Goal: Entertainment & Leisure: Consume media (video, audio)

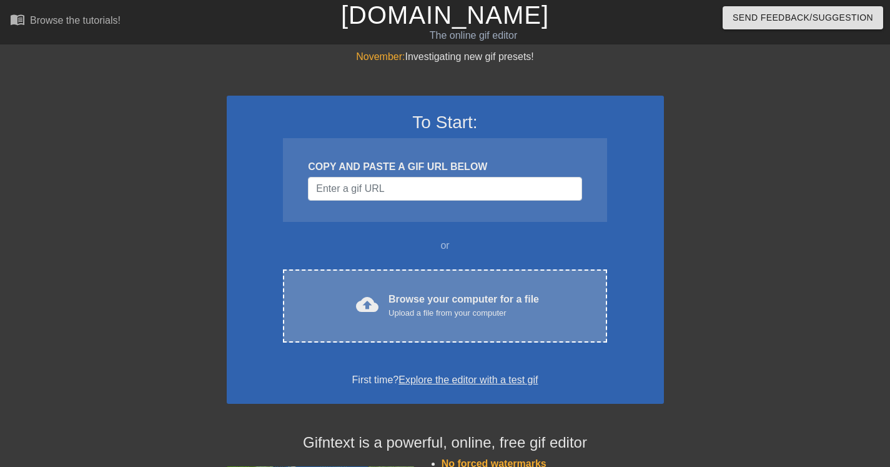
click at [471, 288] on div "cloud_upload Browse your computer for a file Upload a file from your computer C…" at bounding box center [445, 305] width 324 height 73
click at [399, 295] on div "Browse your computer for a file Upload a file from your computer" at bounding box center [464, 305] width 151 height 27
click at [445, 288] on div "cloud_upload Browse your computer for a file Upload a file from your computer C…" at bounding box center [445, 305] width 324 height 73
click at [458, 281] on div "cloud_upload Browse your computer for a file Upload a file from your computer C…" at bounding box center [445, 305] width 324 height 73
click at [414, 312] on div "Upload a file from your computer" at bounding box center [464, 313] width 151 height 12
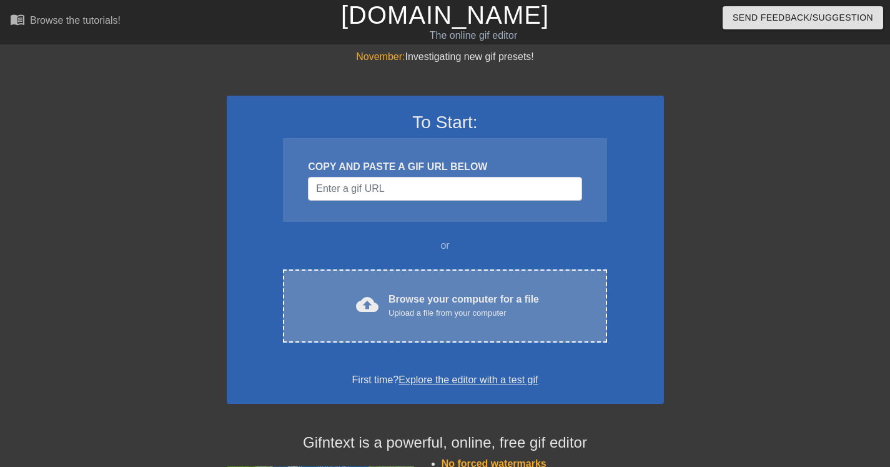
click at [400, 300] on div "Browse your computer for a file Upload a file from your computer" at bounding box center [464, 305] width 151 height 27
click at [409, 275] on div "cloud_upload Browse your computer for a file Upload a file from your computer C…" at bounding box center [445, 305] width 324 height 73
click at [440, 310] on div "Upload a file from your computer" at bounding box center [464, 313] width 151 height 12
click at [435, 299] on div "Browse your computer for a file Upload a file from your computer" at bounding box center [464, 305] width 151 height 27
click at [375, 294] on span "cloud_upload" at bounding box center [367, 304] width 22 height 22
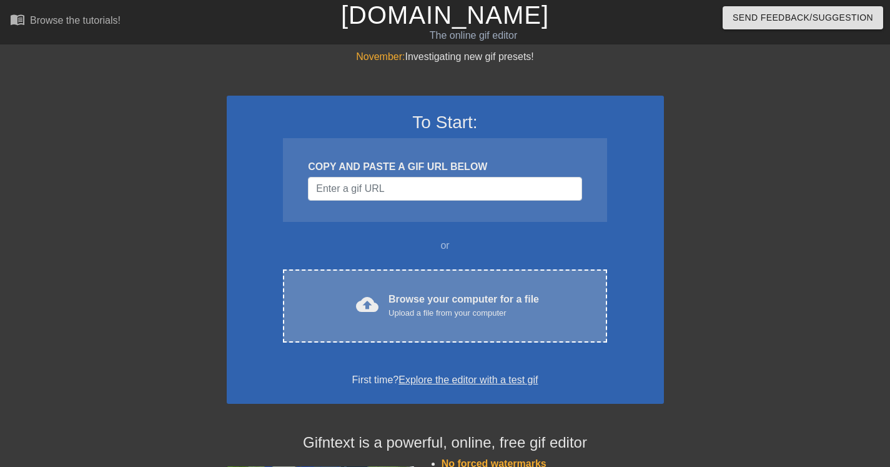
click at [464, 321] on div "cloud_upload Browse your computer for a file Upload a file from your computer C…" at bounding box center [445, 305] width 324 height 73
click at [488, 317] on div "cloud_upload Browse your computer for a file Upload a file from your computer" at bounding box center [444, 306] width 271 height 28
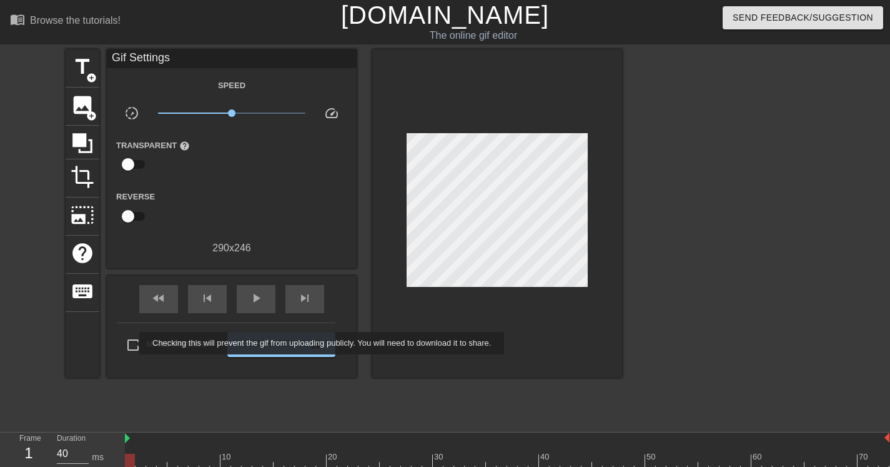
click at [132, 342] on input "Make Private" at bounding box center [133, 345] width 26 height 26
checkbox input "true"
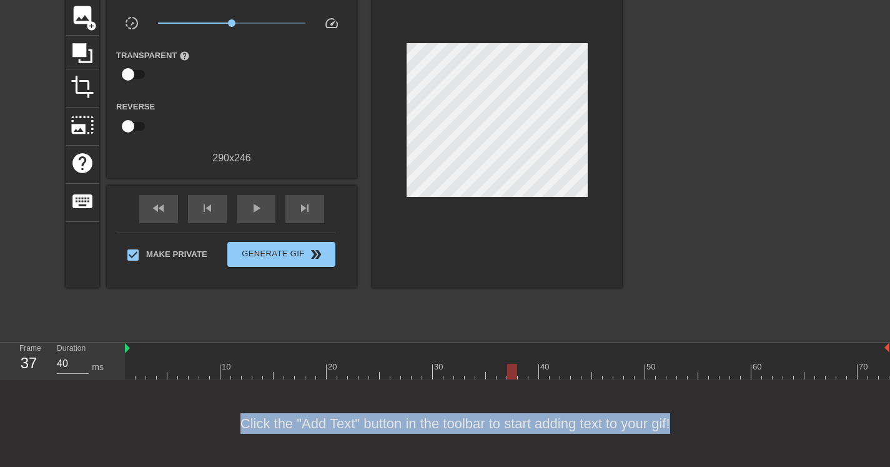
scroll to position [99, 0]
drag, startPoint x: 129, startPoint y: 462, endPoint x: 689, endPoint y: 438, distance: 560.9
click at [689, 438] on div "menu_book Browse the tutorials! [DOMAIN_NAME] The online gif editor Send Feedba…" at bounding box center [445, 188] width 890 height 557
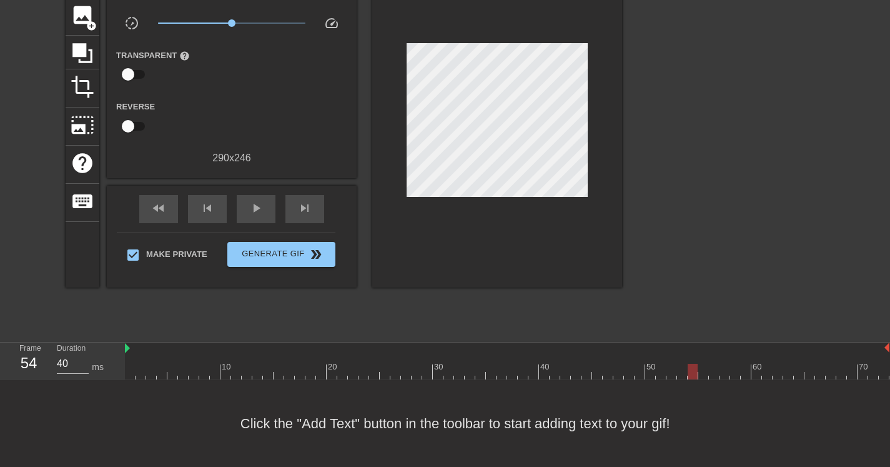
scroll to position [0, 0]
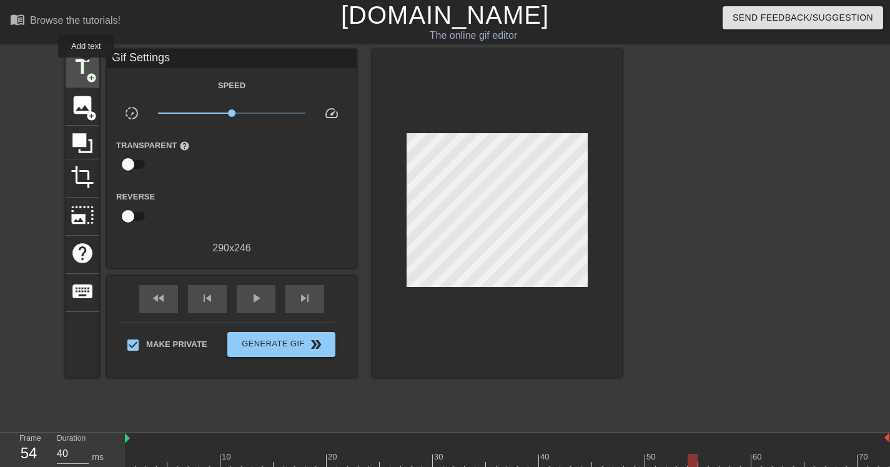
click at [87, 66] on span "title" at bounding box center [83, 67] width 24 height 24
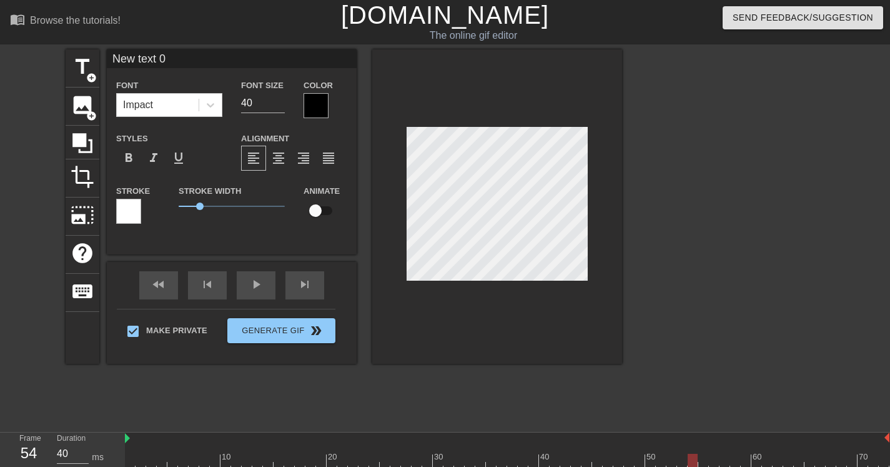
scroll to position [33, 0]
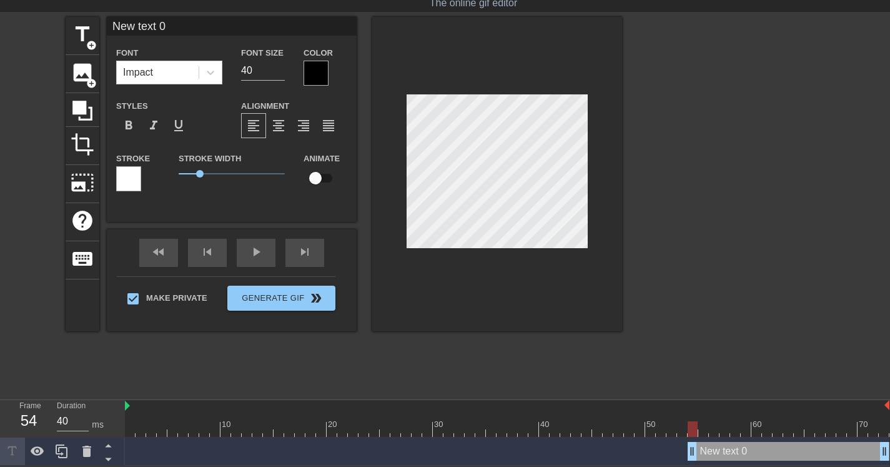
click at [743, 451] on div "New text 0 drag_handle drag_handle" at bounding box center [789, 451] width 202 height 19
click at [603, 109] on div at bounding box center [497, 174] width 250 height 314
type input "L"
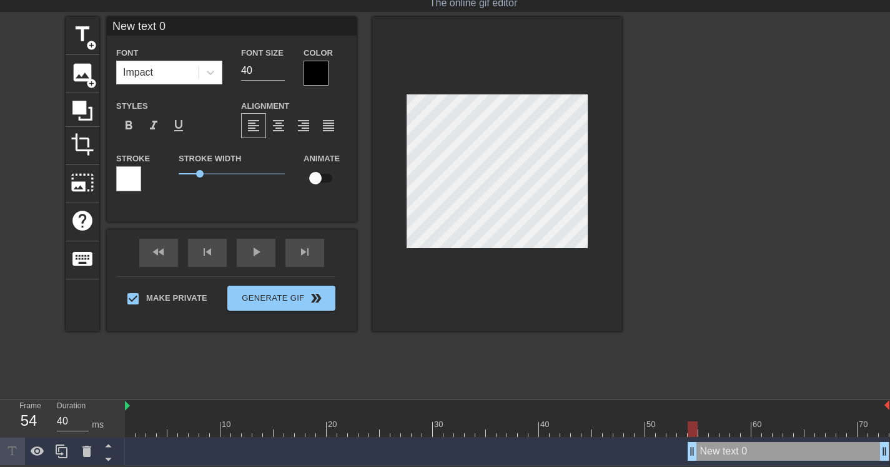
type textarea "L"
type input "Lo"
type textarea "Lo"
type input "Loo"
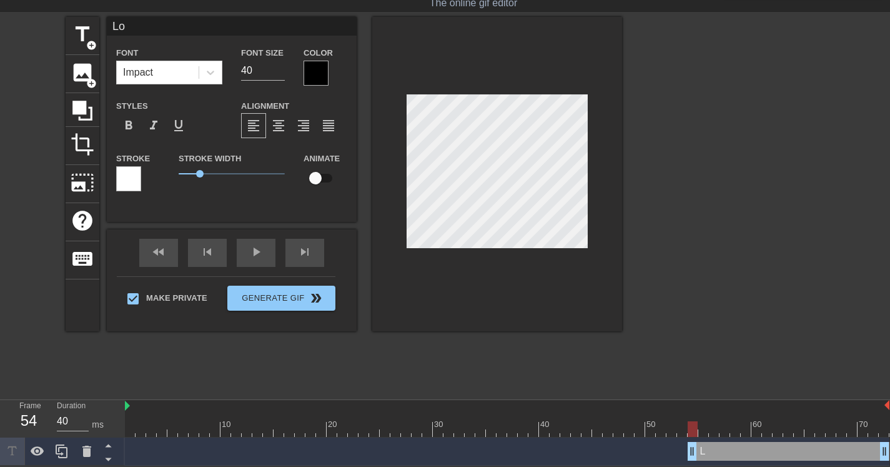
type textarea "Loo"
type input "Look"
type textarea "Look"
type input "Look"
type textarea "Look"
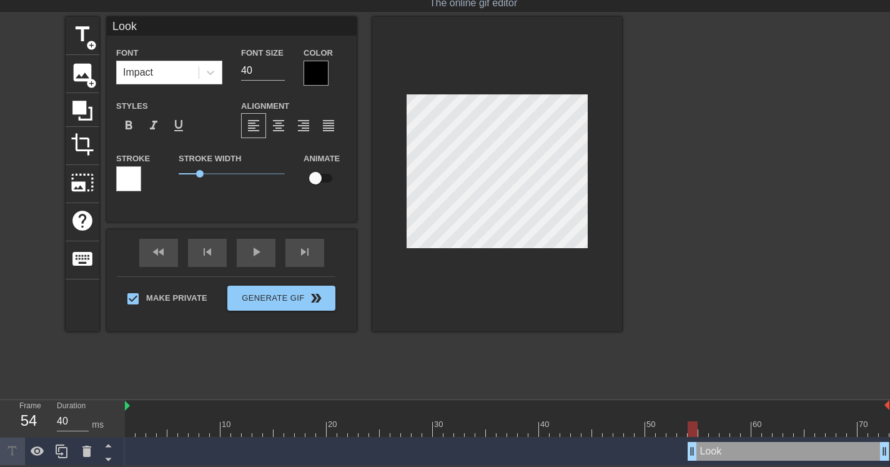
type input "Look N"
type textarea "Look N"
type input "Look"
type textarea "Look"
type input "Look B"
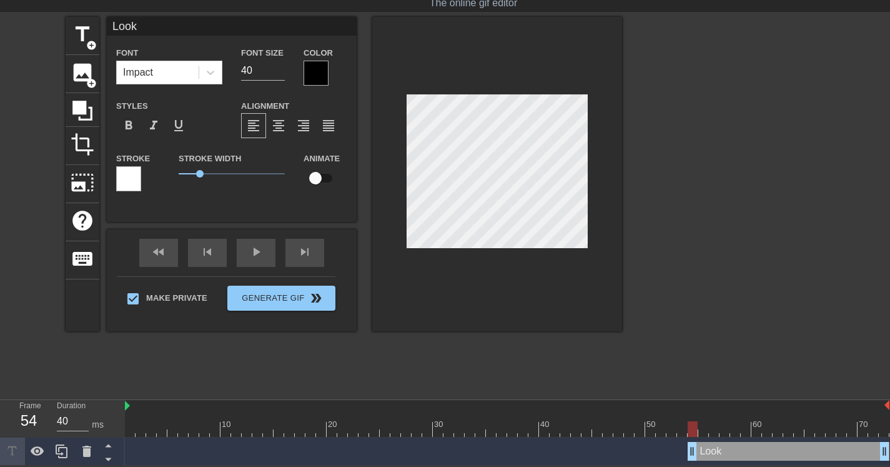
type textarea "Look B"
type input "Look Bo"
type textarea "Look Bo"
type input "Look Bot"
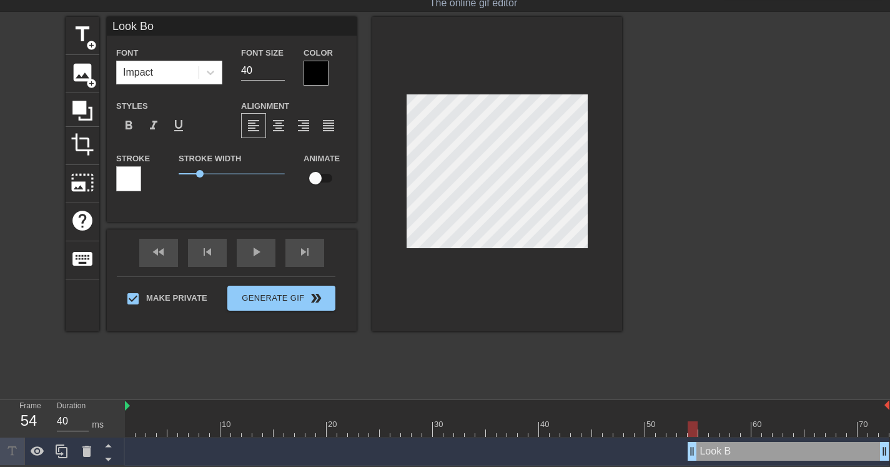
type textarea "Look Bot"
type input "Look Both"
type textarea "Look Both"
type input "Look Both"
type textarea "Look Both"
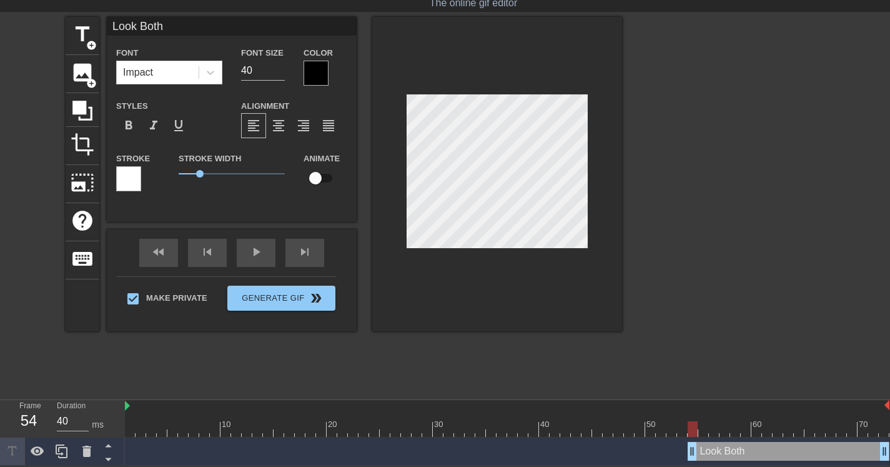
type input "Look Both W"
type textarea "Look Both W"
type input "Look Both Wa"
type textarea "Look Both Wa"
type input "Look Both Way"
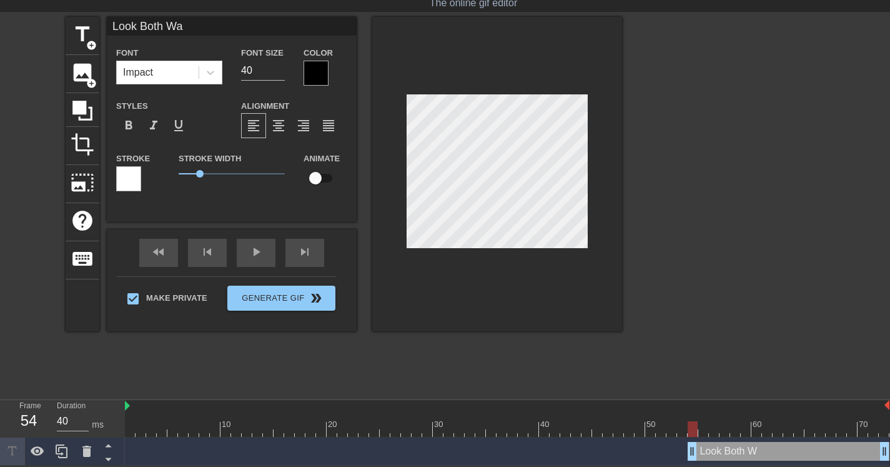
type textarea "Look Both Way"
type input "Look Both Ways"
type textarea "Look Both Ways"
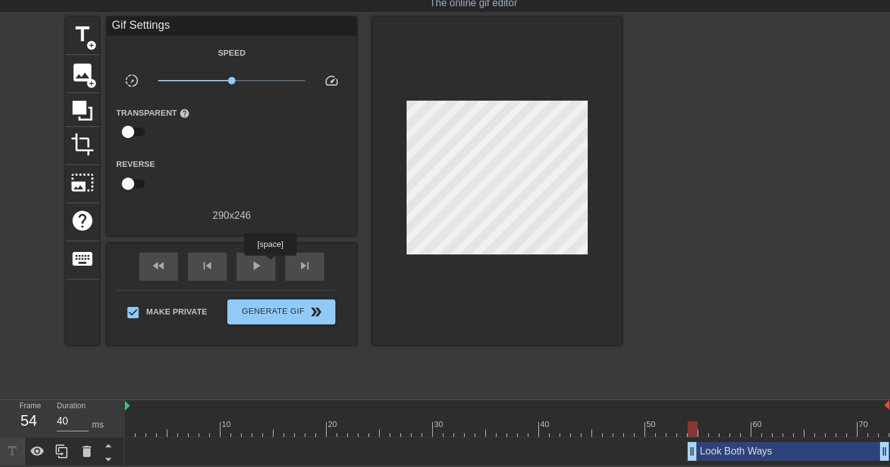
click at [278, 260] on div "fast_rewind skip_previous play_arrow skip_next" at bounding box center [232, 266] width 204 height 47
click at [268, 263] on div "play_arrow" at bounding box center [256, 266] width 39 height 28
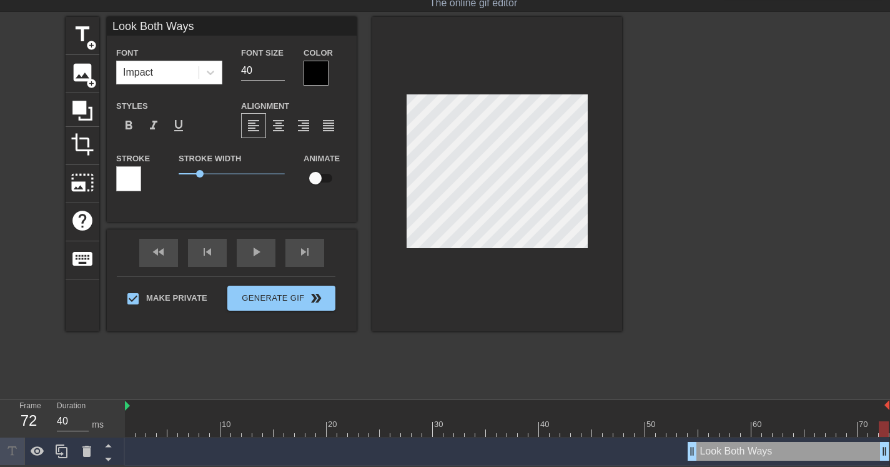
scroll to position [2, 4]
click at [647, 109] on div "title add_circle image add_circle crop photo_size_select_large help keyboard Lo…" at bounding box center [445, 204] width 890 height 375
type input "Look Be"
type textarea "Look Be"
type input "Look Bef"
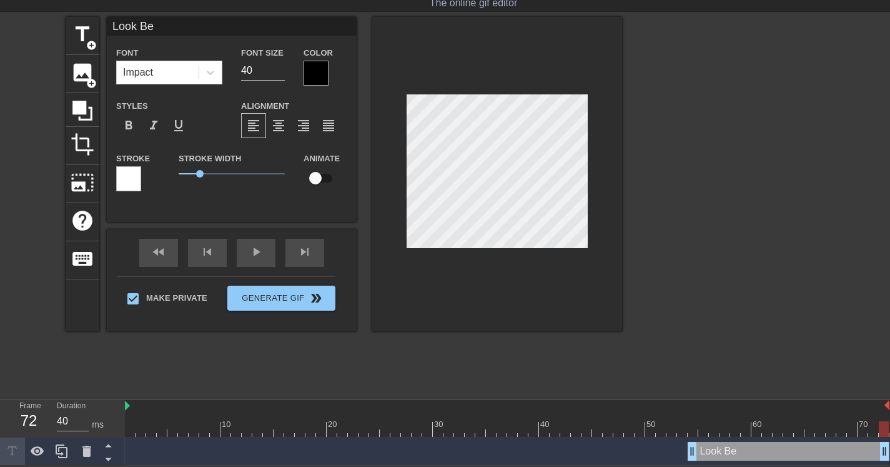
type textarea "Look Bef"
type input "Look Befo"
type textarea "Look Befo"
type input "Look Befor"
type textarea "Look Befor"
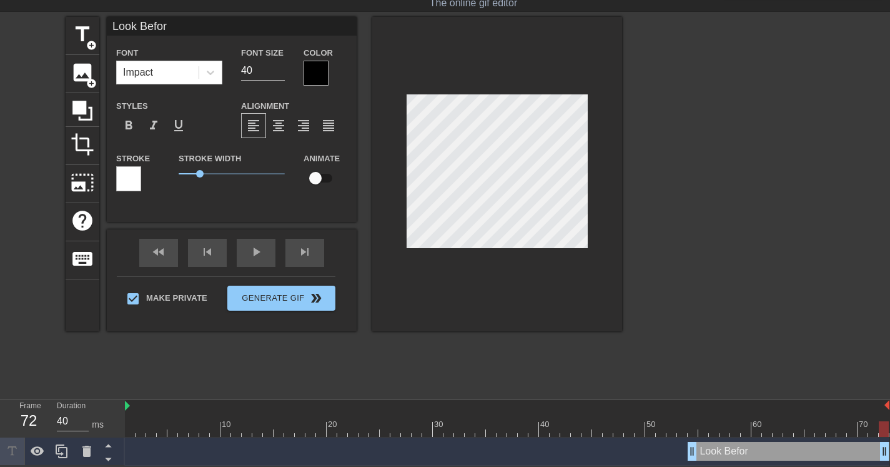
type input "Look Before"
type textarea "Look Before"
type input "Look Before"
type textarea "Look Before"
type input "Look Before C"
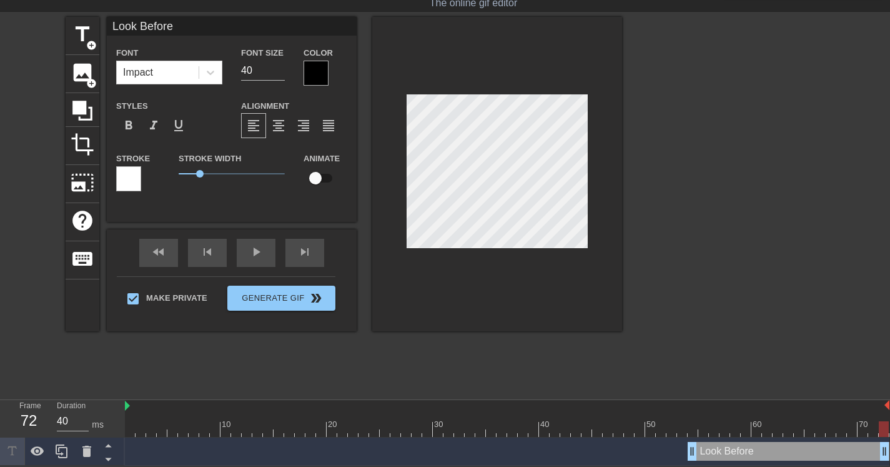
type textarea "Look Before C"
type input "Look Before Cr"
type textarea "Look Before Cr"
type input "Look Before Cro"
type textarea "Look Before Cro"
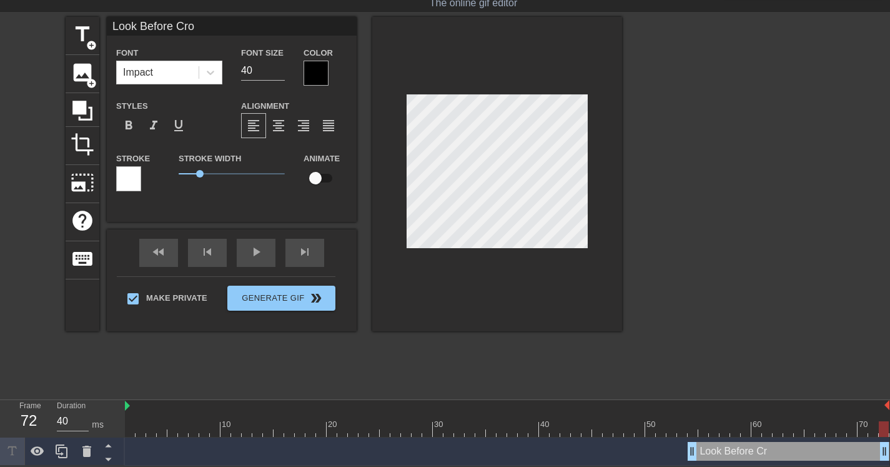
type input "Look Before Cros"
type textarea "Look Before Cros"
type input "Look Before Cross"
type textarea "Look Before Cross"
type input "Look Before Crossi"
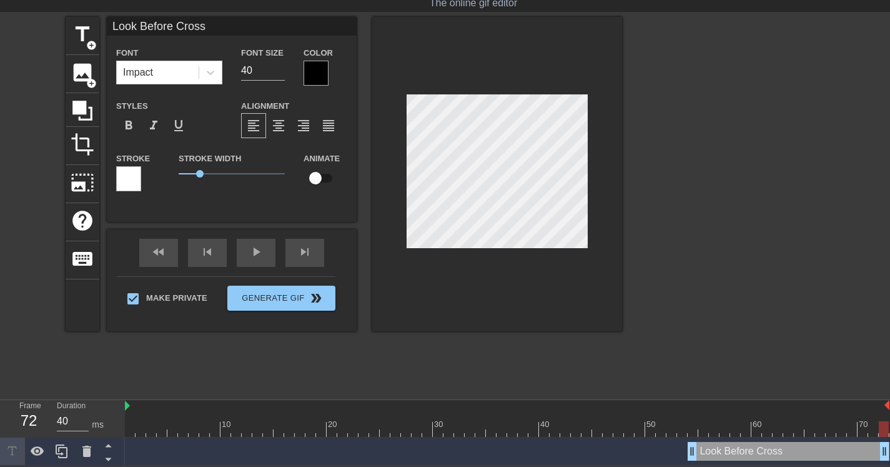
type textarea "Look Before Crossi"
type input "Look Before [PERSON_NAME]"
type textarea "Look Before [PERSON_NAME]"
type input "Look Before Crossing"
type textarea "Look Before Crossing"
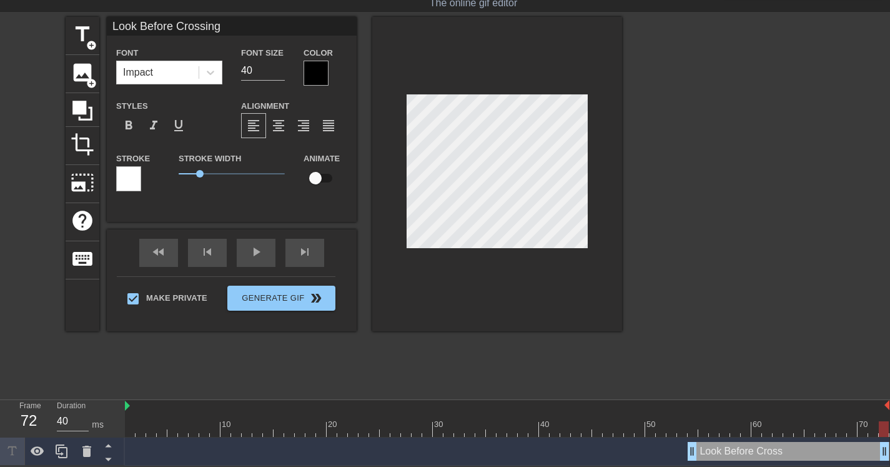
scroll to position [2, 7]
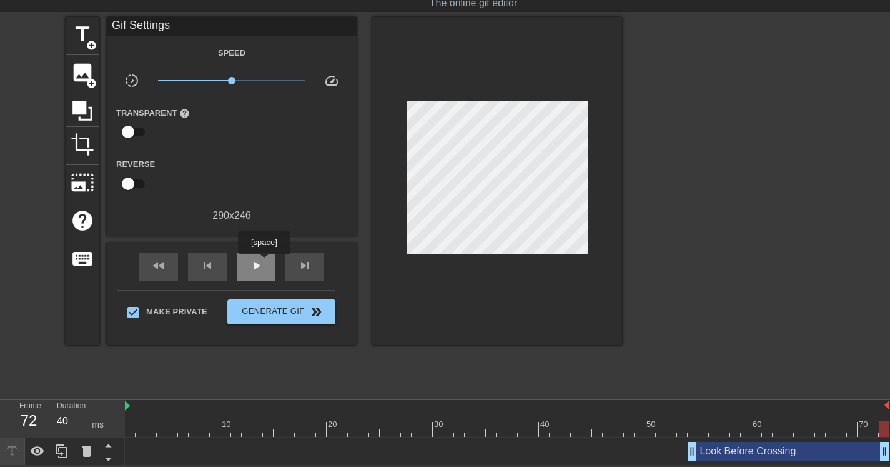
click at [265, 262] on div "play_arrow" at bounding box center [256, 266] width 39 height 28
click at [780, 452] on div "Look Before Crossing drag_handle drag_handle" at bounding box center [789, 451] width 202 height 19
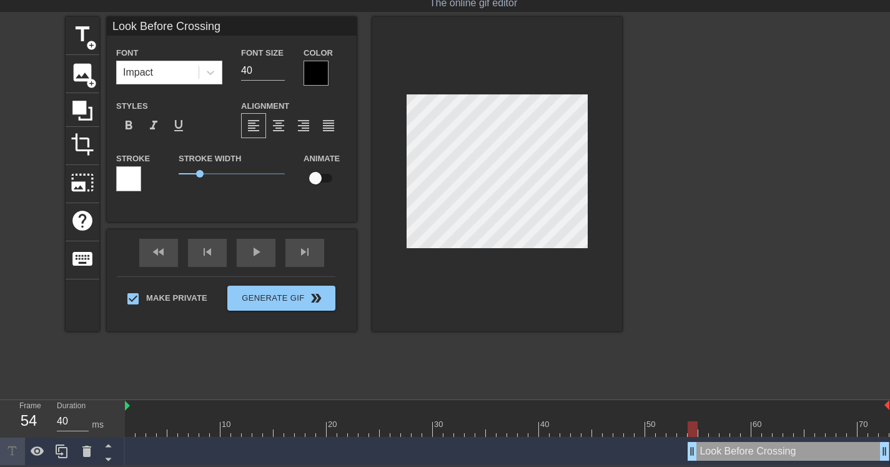
drag, startPoint x: 385, startPoint y: 427, endPoint x: 694, endPoint y: 424, distance: 308.6
click at [694, 424] on div at bounding box center [693, 429] width 10 height 16
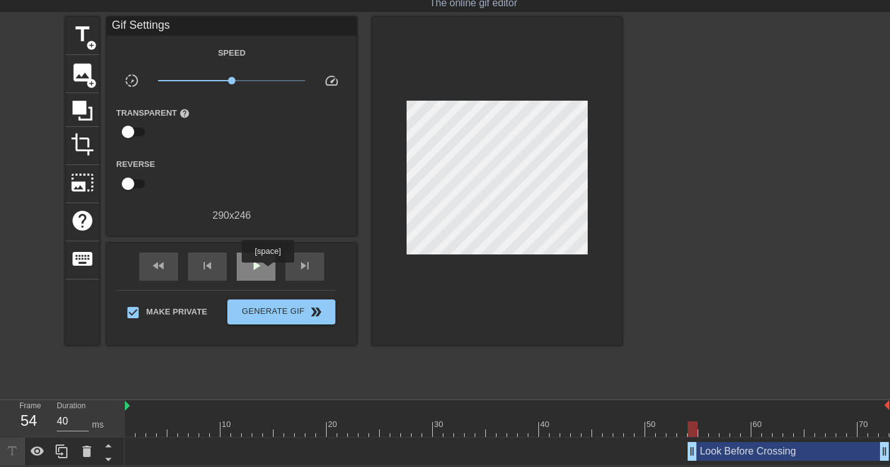
click at [269, 270] on div "play_arrow" at bounding box center [256, 266] width 39 height 28
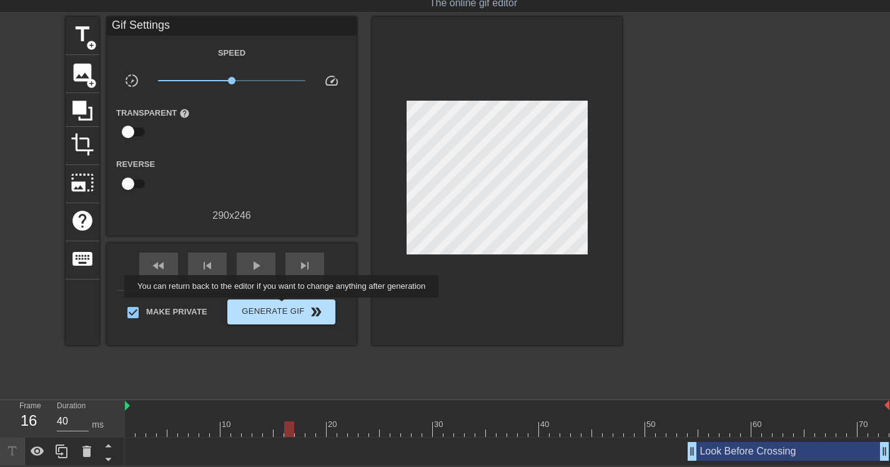
click at [290, 306] on span "Generate Gif double_arrow" at bounding box center [281, 311] width 98 height 15
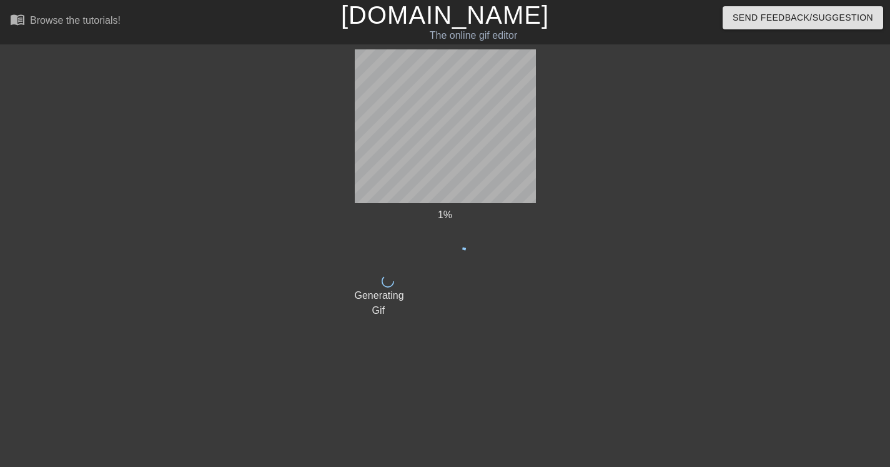
scroll to position [0, 0]
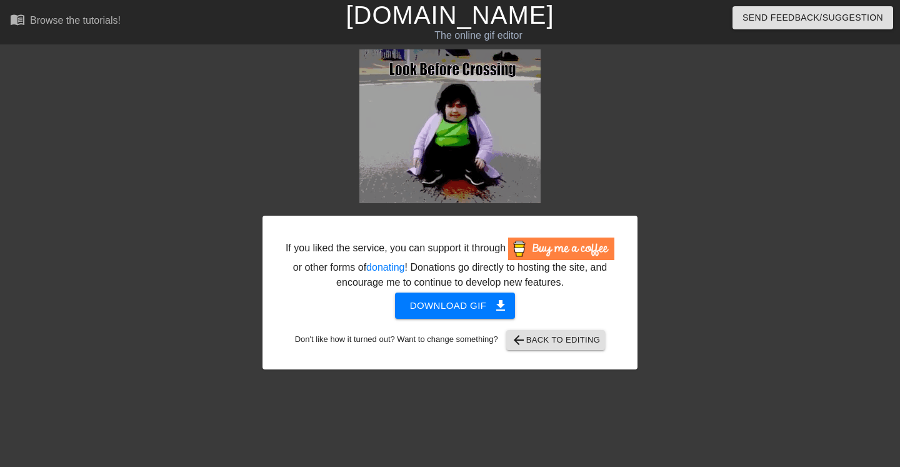
click at [467, 314] on span "Download gif get_app" at bounding box center [455, 305] width 91 height 16
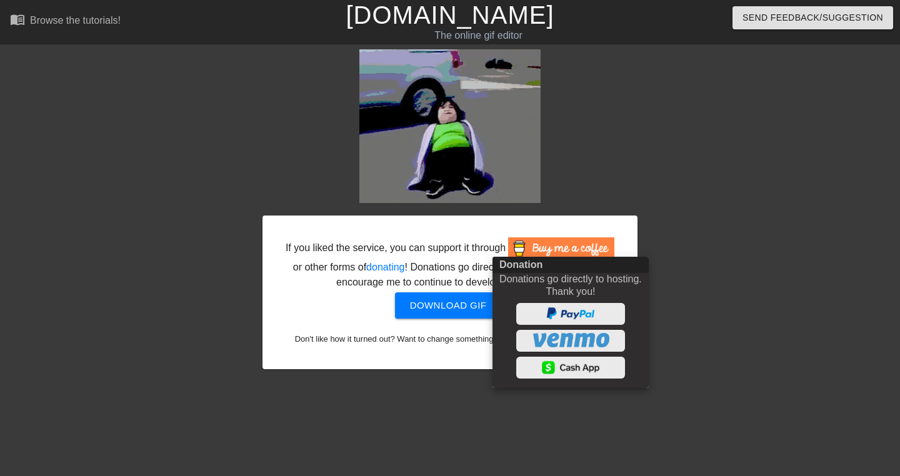
click at [588, 149] on div at bounding box center [450, 238] width 900 height 476
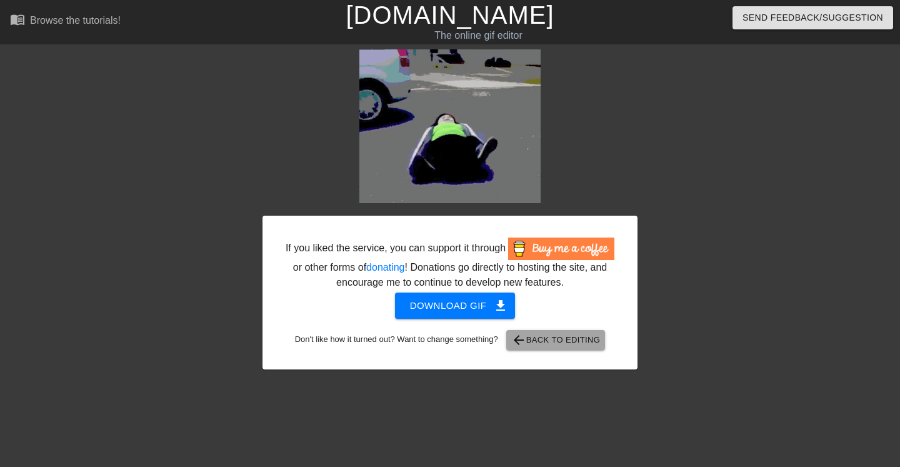
click at [579, 347] on span "arrow_back Back to Editing" at bounding box center [555, 339] width 89 height 15
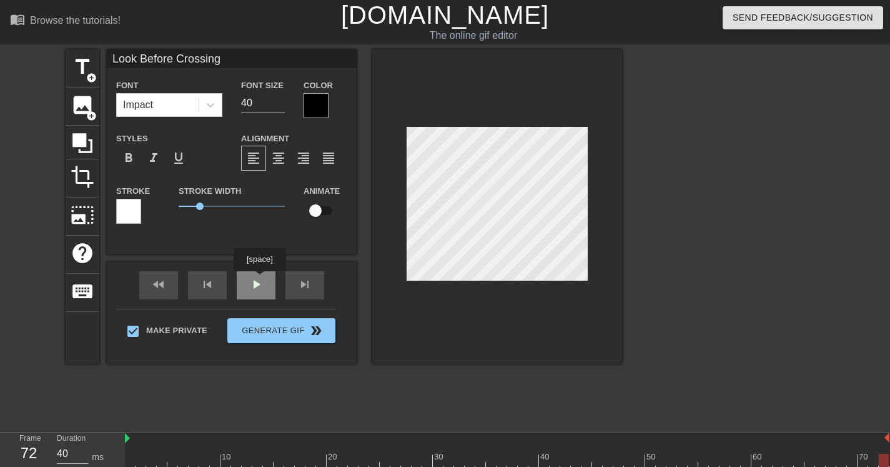
click at [261, 279] on div "fast_rewind skip_previous play_arrow skip_next" at bounding box center [232, 285] width 204 height 47
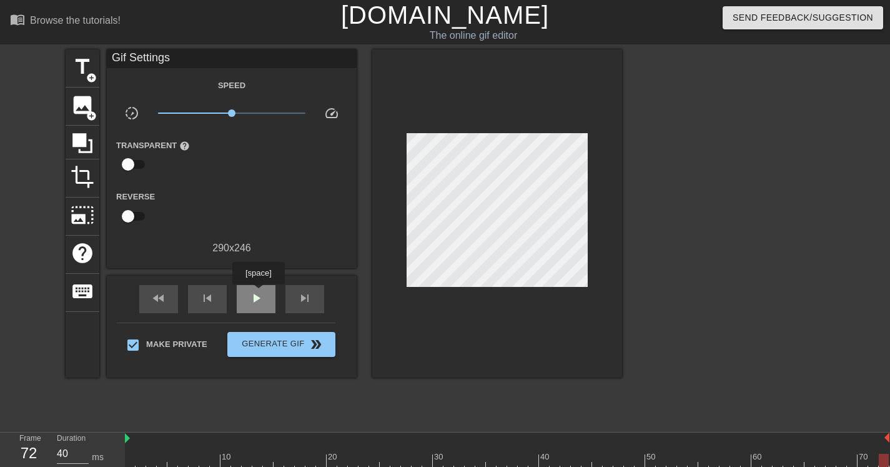
click at [260, 293] on span "play_arrow" at bounding box center [256, 297] width 15 height 15
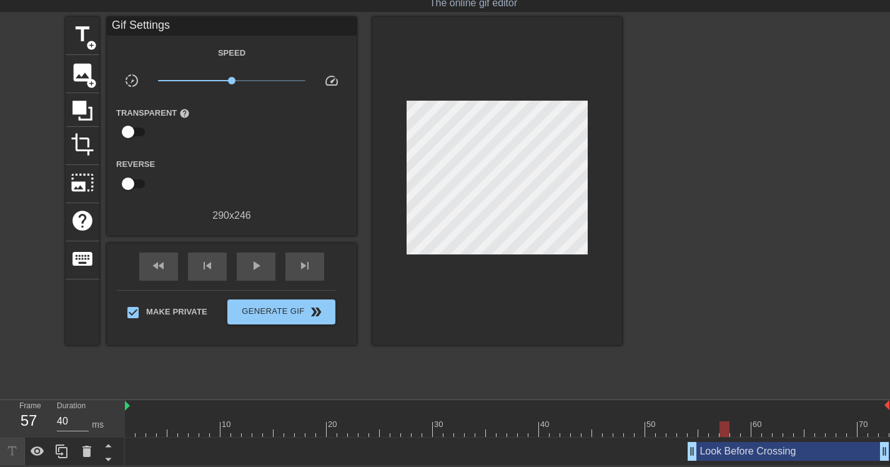
click at [727, 450] on div "Look Before Crossing drag_handle drag_handle" at bounding box center [789, 451] width 202 height 19
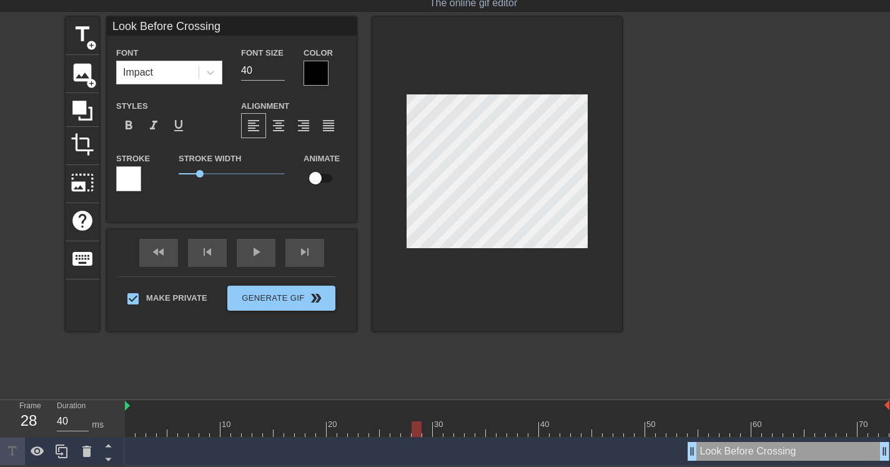
click at [755, 448] on div "Look Before Crossing drag_handle drag_handle" at bounding box center [789, 451] width 202 height 19
drag, startPoint x: 201, startPoint y: 174, endPoint x: 187, endPoint y: 174, distance: 13.7
click at [187, 174] on span "0.4" at bounding box center [187, 173] width 7 height 7
drag, startPoint x: 185, startPoint y: 173, endPoint x: 197, endPoint y: 173, distance: 12.5
click at [197, 173] on span "0.85" at bounding box center [196, 173] width 7 height 7
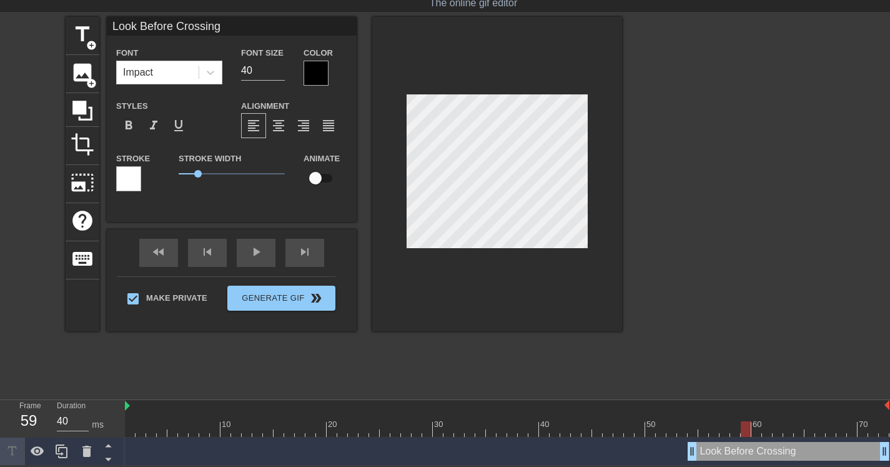
click at [222, 215] on div "Look Before Crossing Font Impact Font Size 40 Color Styles format_bold format_i…" at bounding box center [232, 119] width 250 height 205
click at [486, 250] on div at bounding box center [497, 174] width 250 height 314
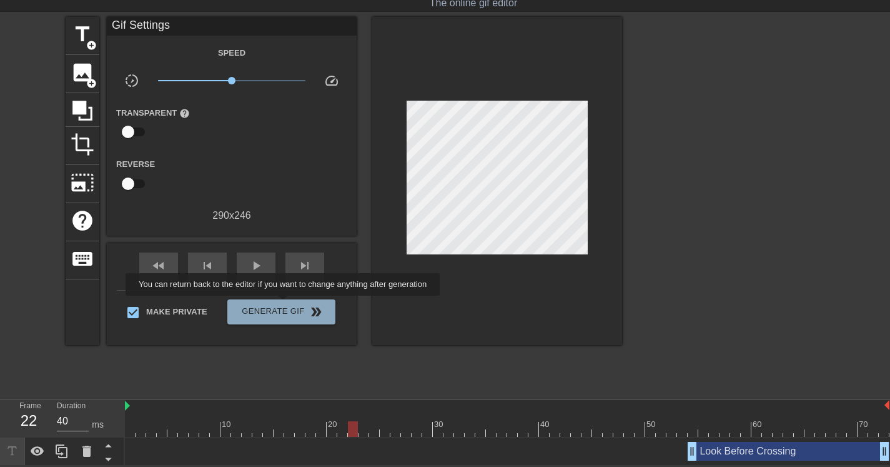
click at [291, 304] on span "Generate Gif double_arrow" at bounding box center [281, 311] width 98 height 15
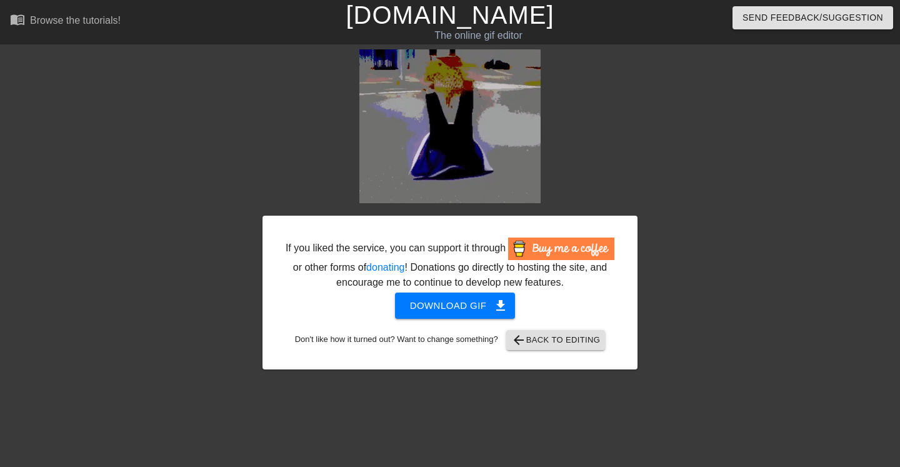
click at [456, 314] on span "Download gif get_app" at bounding box center [455, 305] width 91 height 16
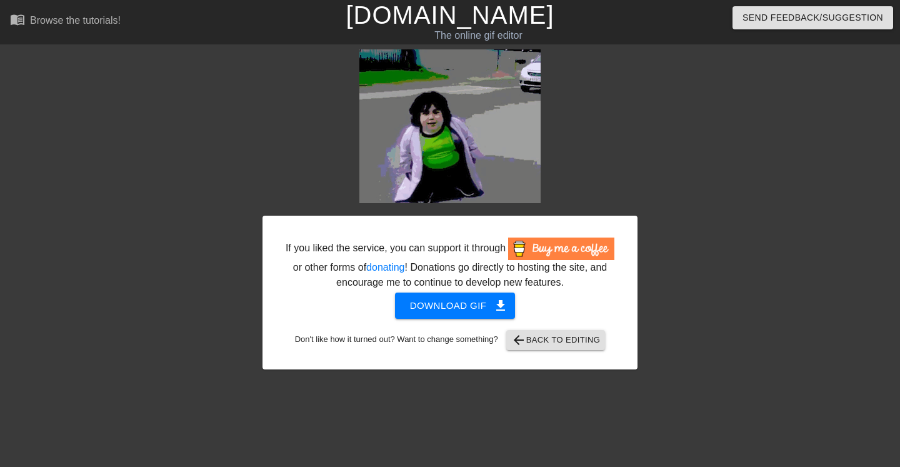
click at [578, 347] on span "arrow_back Back to Editing" at bounding box center [555, 339] width 89 height 15
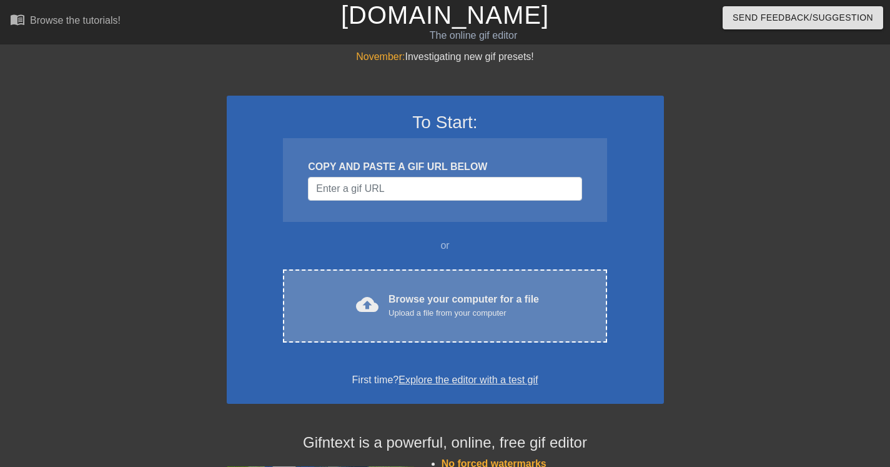
click at [442, 302] on div "Browse your computer for a file Upload a file from your computer" at bounding box center [464, 305] width 151 height 27
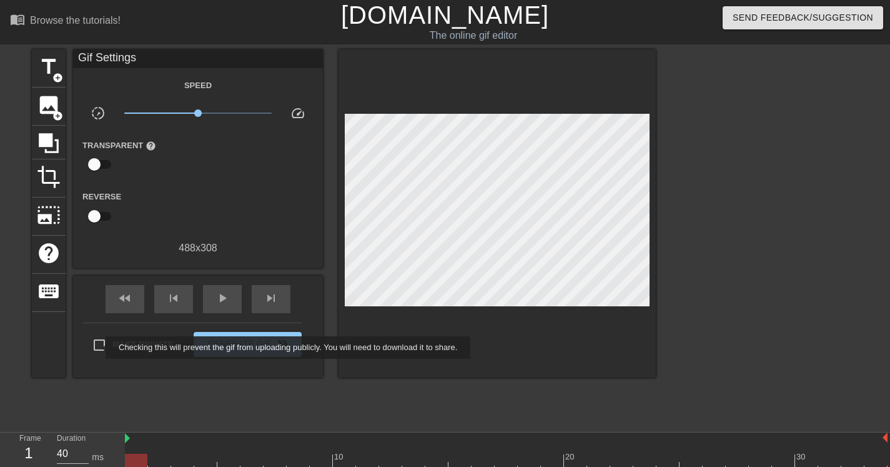
click at [98, 347] on input "Make Private" at bounding box center [99, 345] width 26 height 26
checkbox input "true"
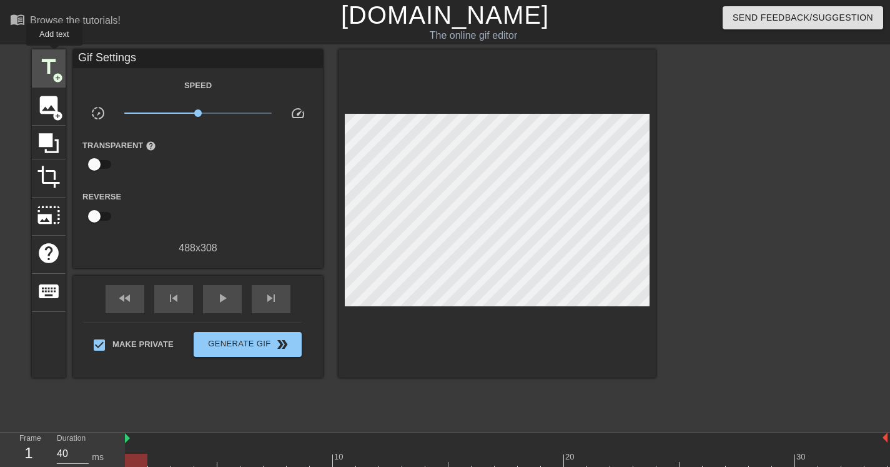
click at [55, 54] on div "title add_circle" at bounding box center [49, 68] width 34 height 38
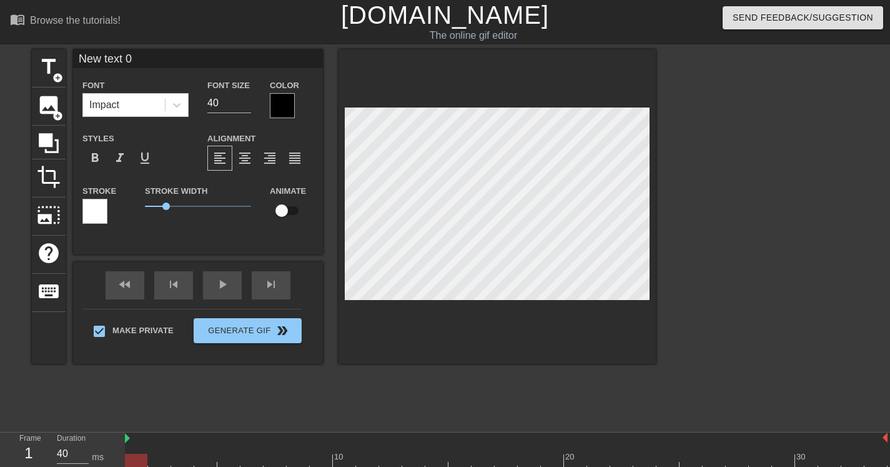
scroll to position [2, 1]
type input "P"
type textarea "P"
type input "Pu"
type textarea "Pu"
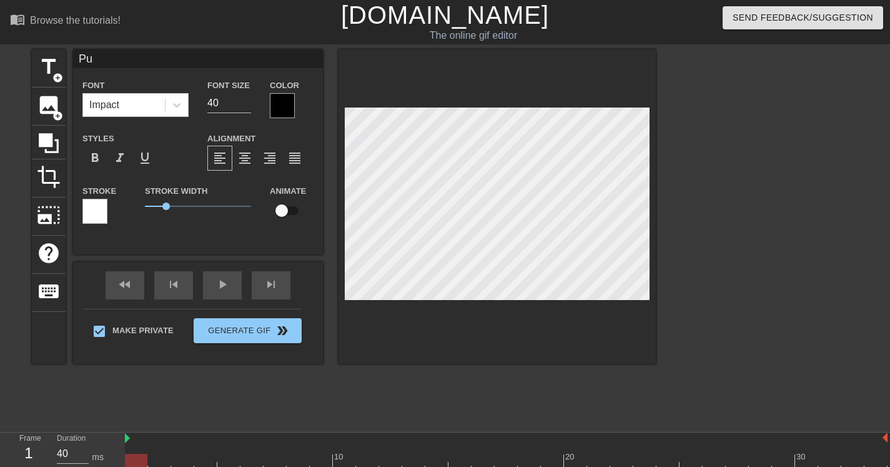
type input "Put"
type textarea "Put"
type input "Put"
type textarea "Put"
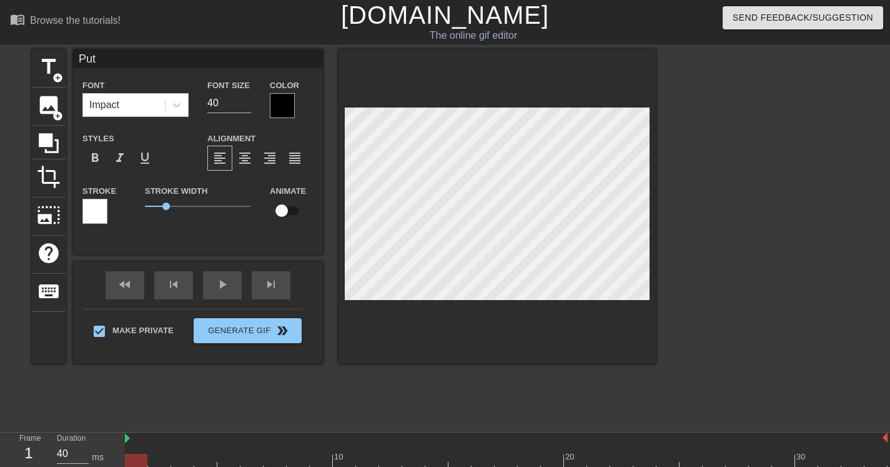
type input "Put i"
type textarea "Put i"
type input "Put"
type textarea "Put"
type input "Put I"
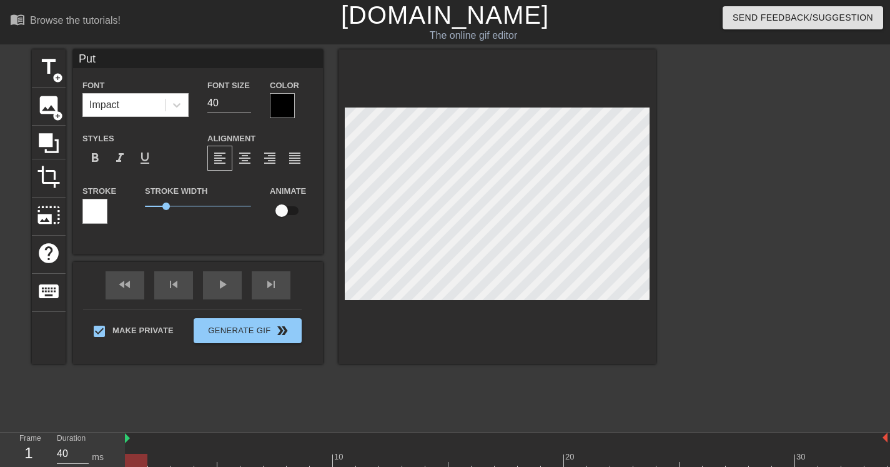
type textarea "Put I"
type input "Put It"
type textarea "Put It"
type input "Put It"
type textarea "Put It"
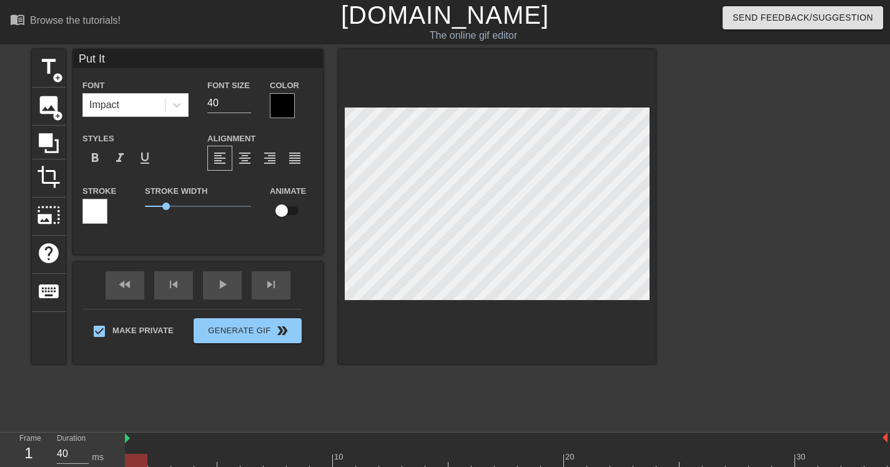
type input "Put It I"
type textarea "Put It I"
type input "Put It In"
type textarea "Put It In"
type input "Put It In"
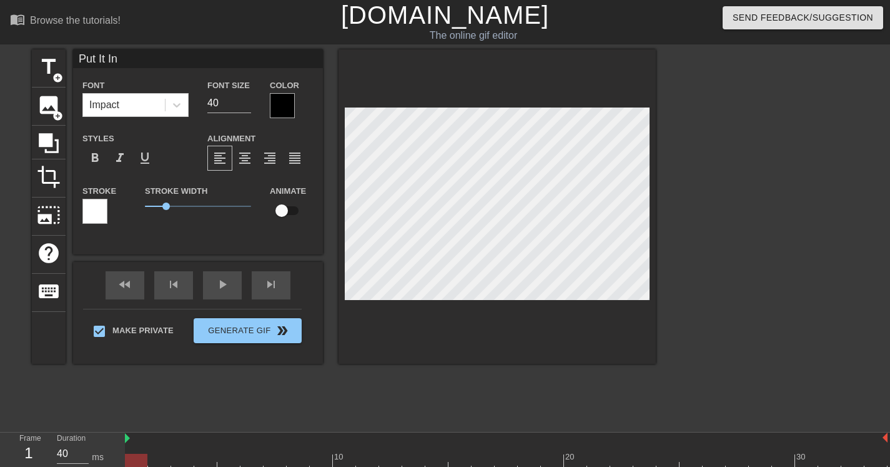
type textarea "Put It In"
type input "Put It InT"
type textarea "Put It In T"
type input "Put It InTh"
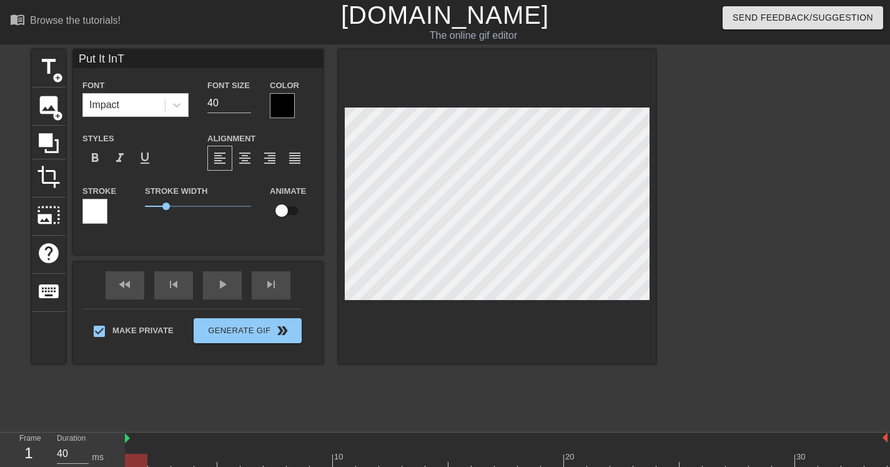
type textarea "Put It In Th"
type input "Put It InThe"
type textarea "Put It In The"
type input "Put It InThe"
type textarea "Put It In The"
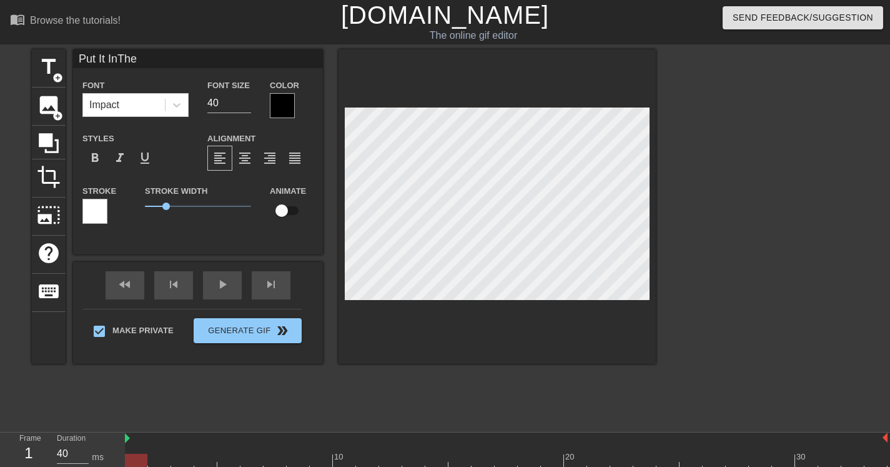
type input "Put It InThe F"
type textarea "Put It In The F"
type input "Put It InThe Fu"
type textarea "Put It In The Fu"
type input "Put It InThe Fuc"
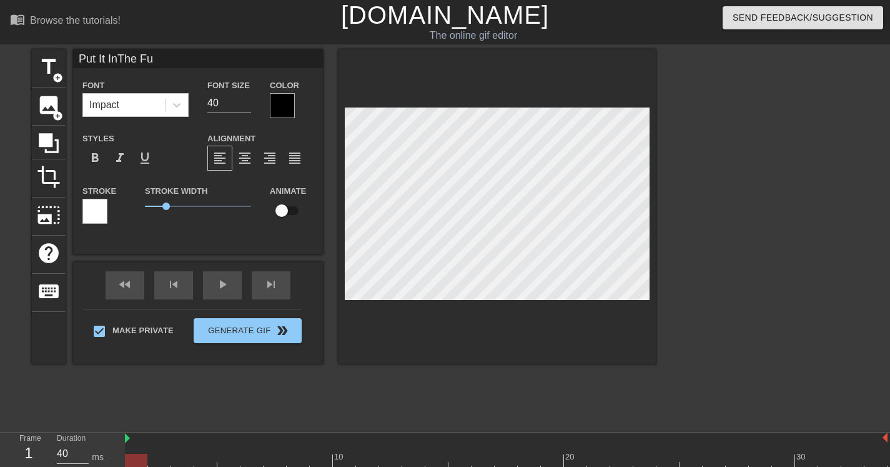
type textarea "Put It In The Fuc"
type input "Put It InThe Fuck"
type textarea "Put It In The Fuck"
type input "Put It InThe Fucki"
type textarea "Put It In The Fucki"
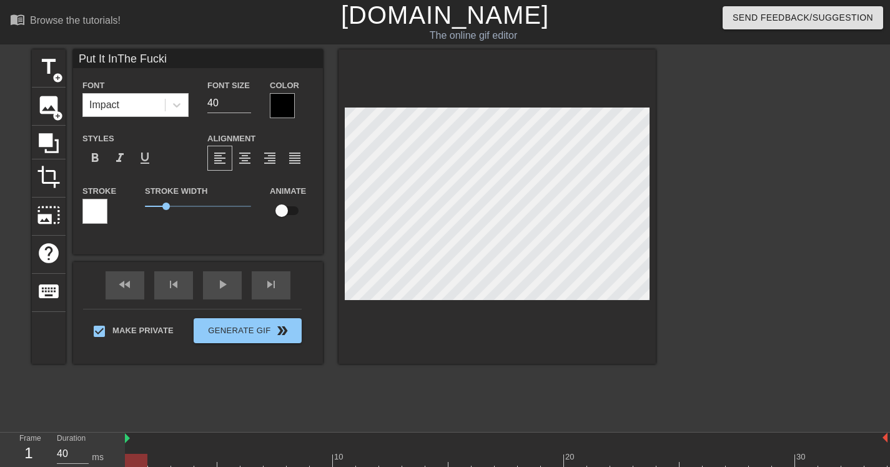
type input "Put It InThe Fuckin"
type textarea "Put It In The Fuckin"
type input "Put It InThe Fuckin"
type textarea "Put It In The Fuckin"
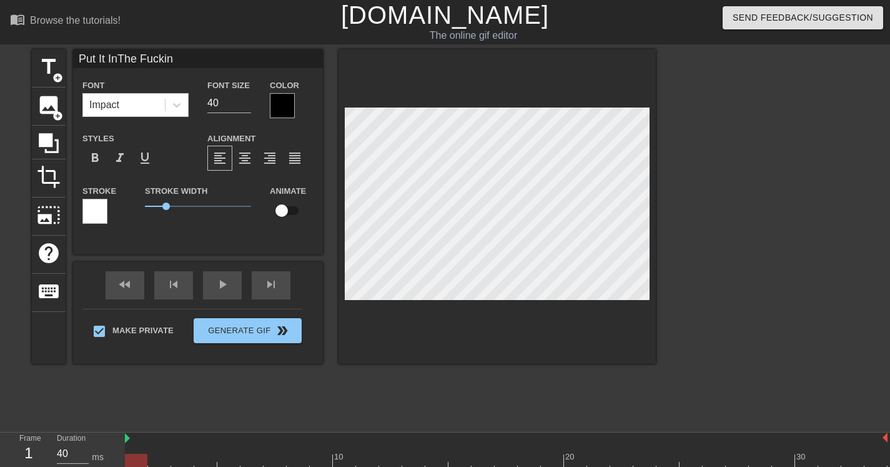
type input "Put It InThe Fuckin H"
type textarea "Put It In The Fuckin H"
type input "Put It InThe Fuckin Ho"
type textarea "Put It In The Fuckin Ho"
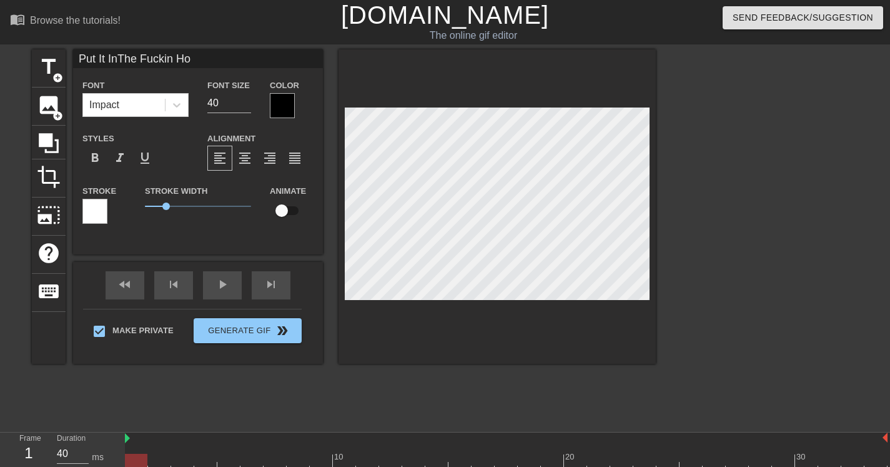
type input "Put It InThe Fuckin Hol"
type textarea "Put It In The Fuckin Hol"
type input "Put It InThe Fuckin Hole"
type textarea "Put It In The Fuckin Hole"
type input "Put It InThe Fuckin Hole"
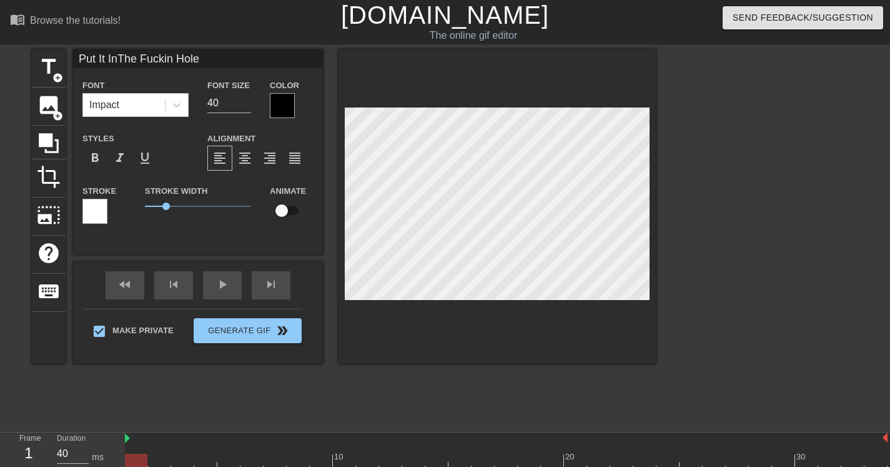
type textarea "Put It In The Fuckin Hole"
type input "Put It InThe Fuckin Hole"
type textarea "Put It In The Fuckin Hole"
type input "Put It InThe Fuckin Hole"
type textarea "Put It In The Fuckin Hole"
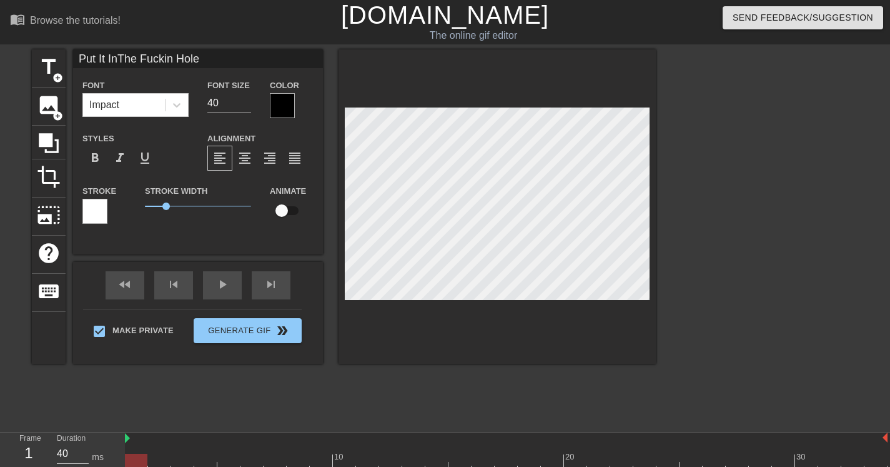
type input "Put It InThe Fuckin Hole"
type textarea "Put It In The Fuckin Hole"
type input "Put It InThe Fuckin Hole"
type textarea "Put It In The Fuckin Hole"
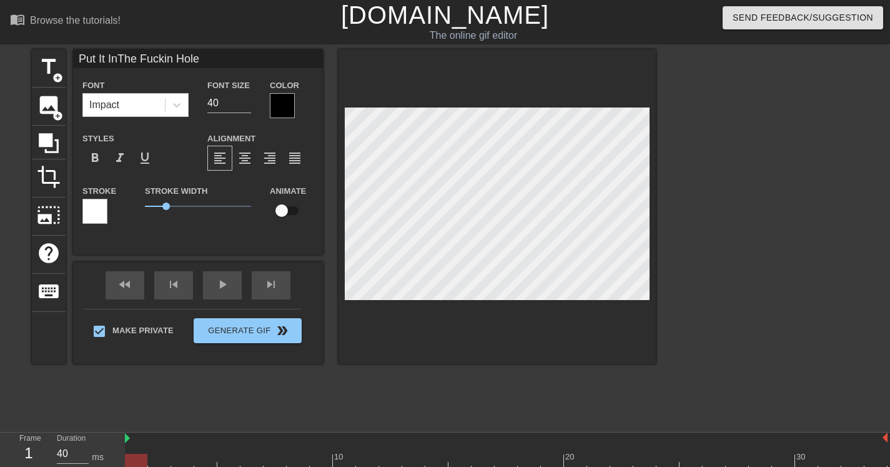
type input "Put It InThe Fuckin Hole"
type textarea "Put It In The Fuckin Hole"
type input "Putt It InThe Fuckin Hole"
type textarea "Putt It In The Fuckin Hole"
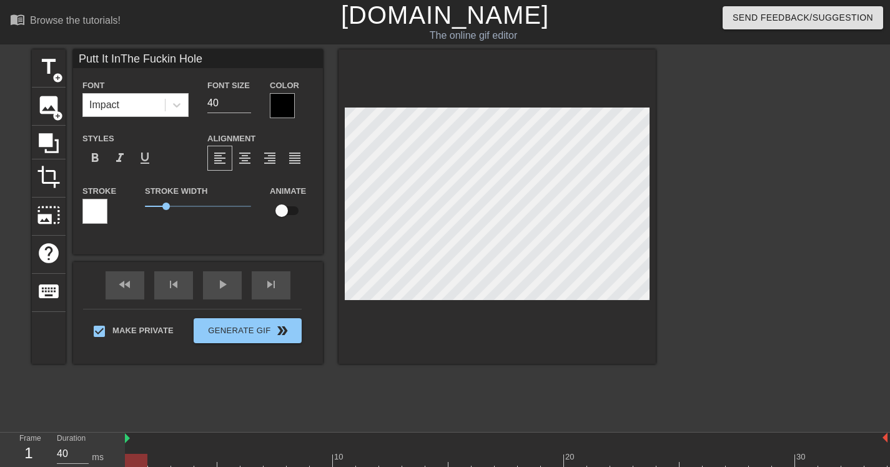
type input "Put It InThe Fuckin Hole"
type textarea "Put It In The Fuckin Hole"
type input "Put It InThe Fuckin Hole"
type textarea "Put It In The Fuckin Hole"
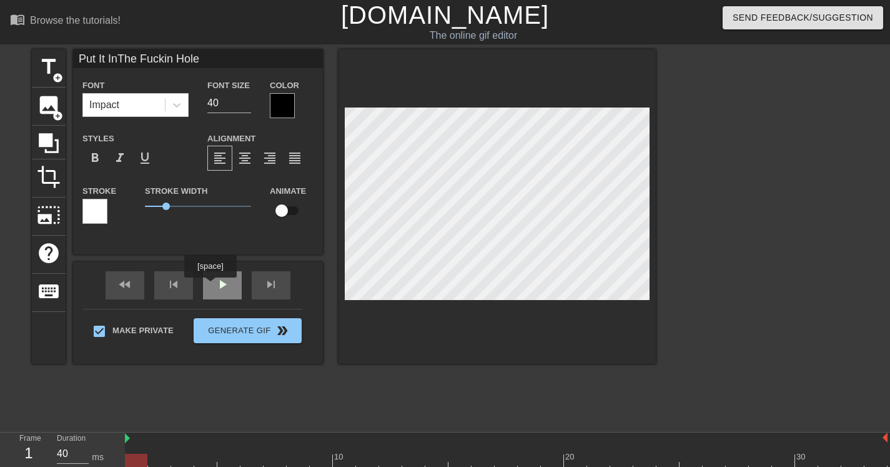
click at [212, 286] on div "play_arrow" at bounding box center [222, 285] width 39 height 28
type input "Put It InThe Hole"
type textarea "Put It In The Hole"
type input "Put It InThe Hole"
type textarea "Put It In The Hole"
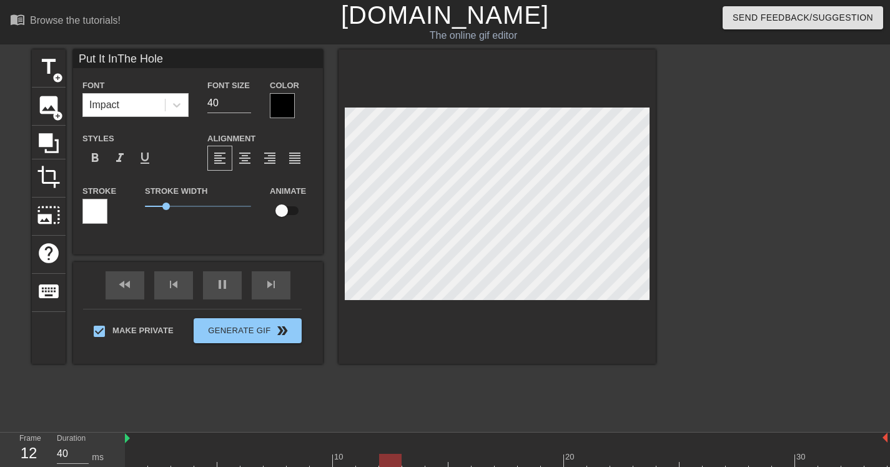
type input "Put It InTh Hole"
type textarea "Put It In Th Hole"
type input "Put It InT Hole"
type textarea "Put It In T Hole"
type input "Put It In Hole"
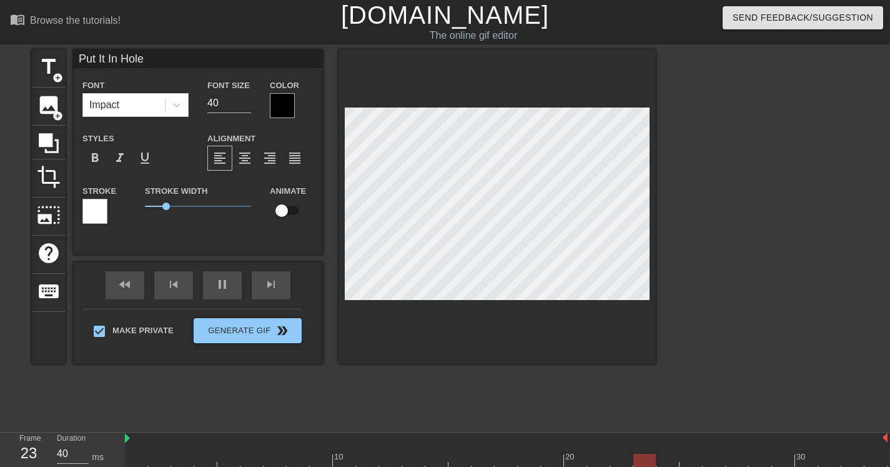
type textarea "Put It In Hole"
type input "Put It In Hole"
type textarea "Put It In Hole"
type input "Put It In T Hole"
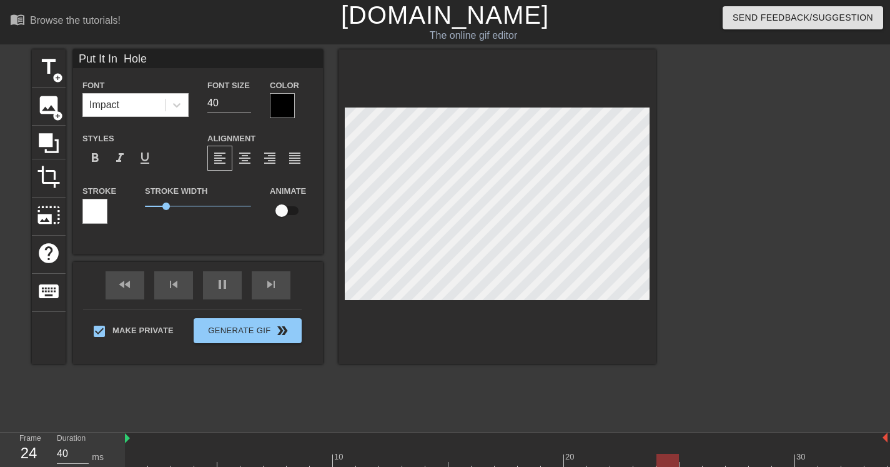
type textarea "Put It In T Hole"
type input "Put It In Th Hole"
type textarea "Put It In Th Hole"
type input "Put It In The Hole"
type textarea "Put It In The Hole"
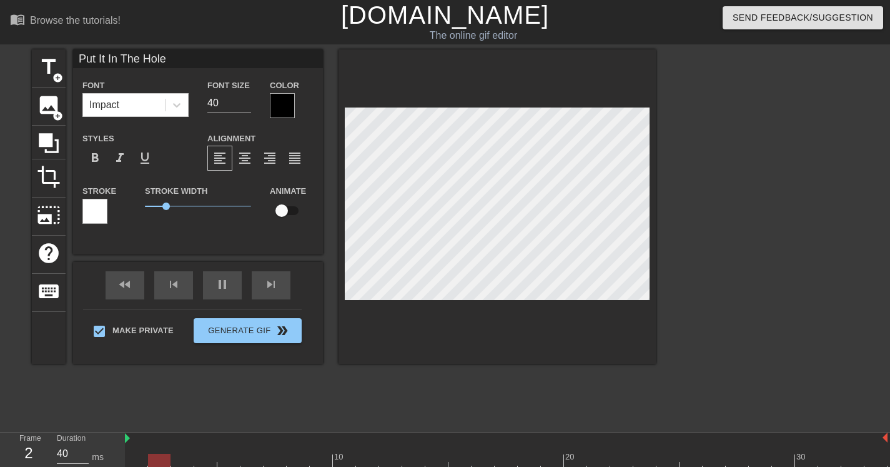
scroll to position [2, 7]
type input "Put It In The Hole"
type textarea "Put It In The Hole"
type input "Put It In The Hole"
type textarea "Put It In The Hole"
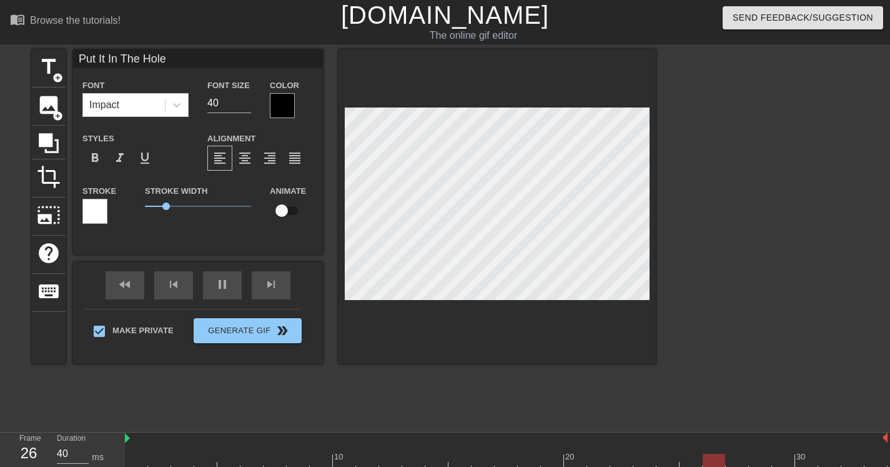
type input "Put It In The Hole"
type textarea "Put It In The Hole"
type input "Put It In The Hole"
type textarea "Put It In The Hole"
type input "Put It In The Hole"
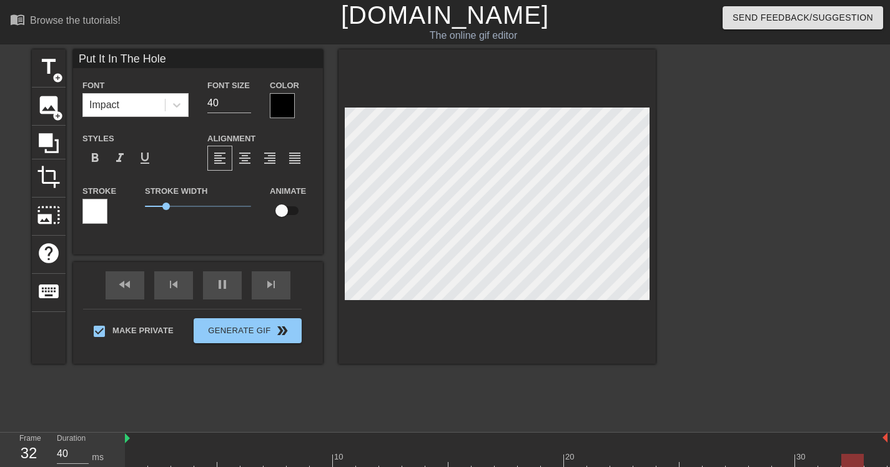
type textarea "Put It In The Hole"
type input "Put It In The Hole"
type textarea "Put It In The Hole"
type input "Put It In The Hole"
type textarea "Put It In The Hole"
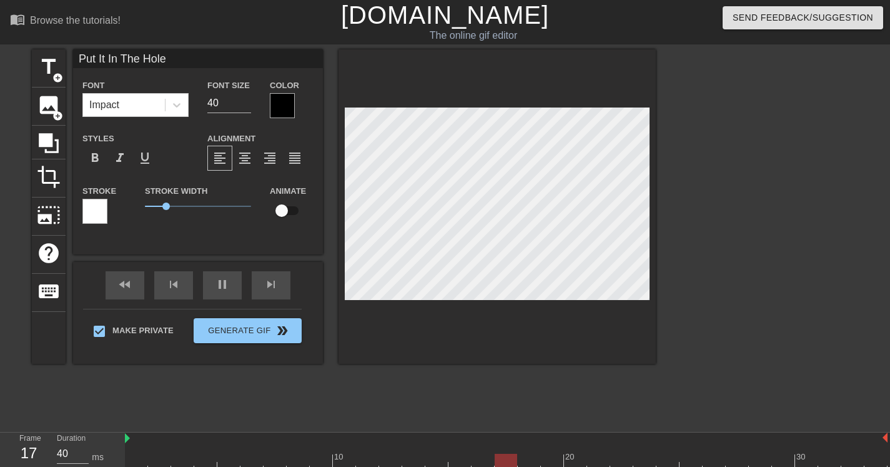
scroll to position [2, 3]
type input "IIn The Hole"
type textarea "IIn The Hole"
type input "ItIn The Hole"
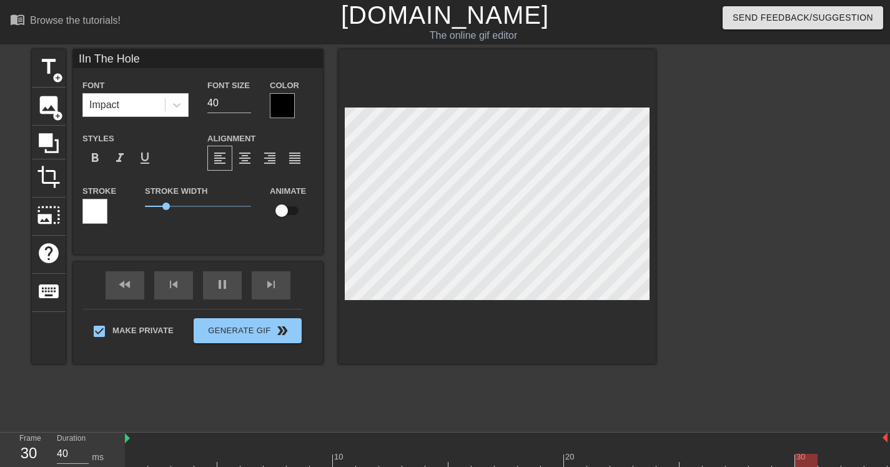
type textarea "ItIn The Hole"
type input "It'In The Hole"
type textarea "It'In The Hole"
type input "It'sIn The Hole"
type textarea "It'sIn The Hole"
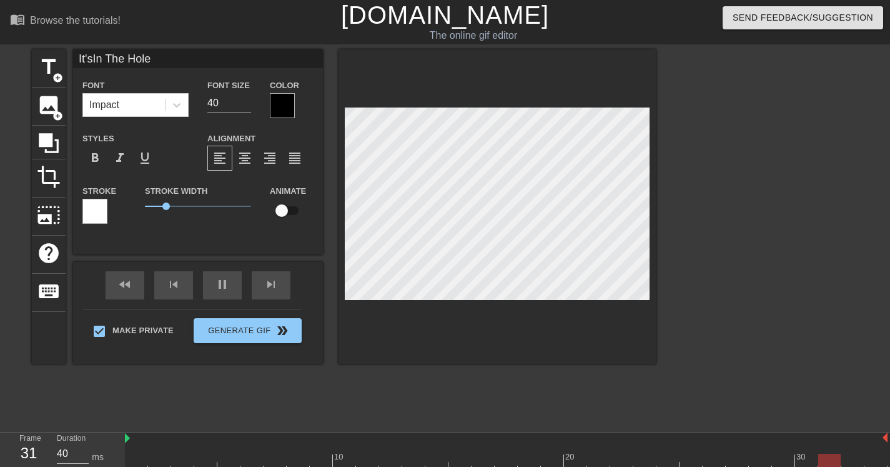
scroll to position [2, 2]
type input "It's In The Hole"
type textarea "It's In The Hole"
click at [286, 109] on div at bounding box center [282, 105] width 25 height 25
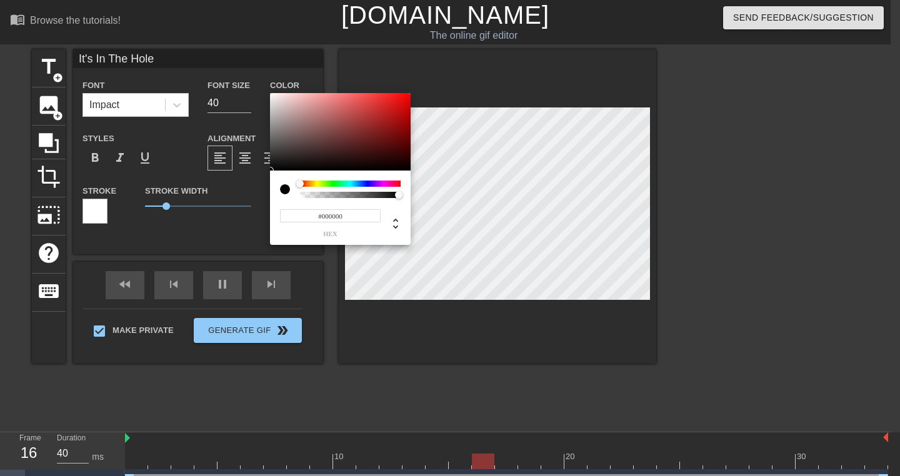
click at [400, 183] on div at bounding box center [350, 184] width 101 height 6
click at [399, 183] on div at bounding box center [399, 183] width 7 height 7
click at [402, 124] on div at bounding box center [340, 131] width 141 height 77
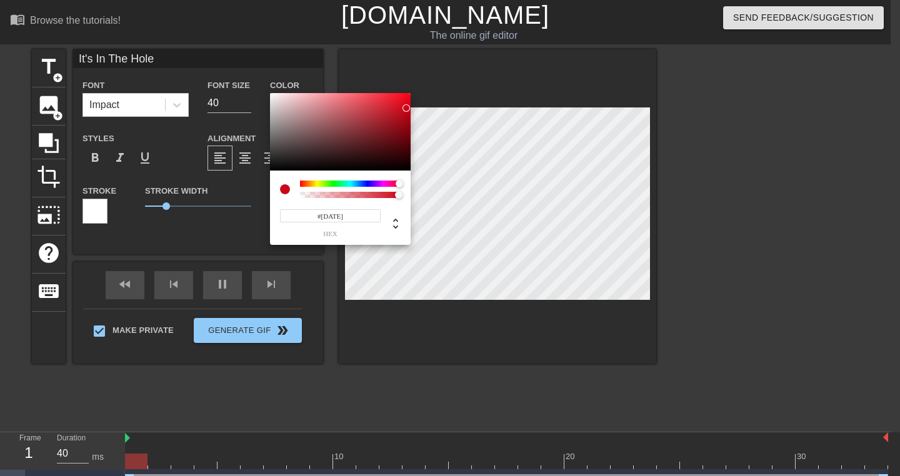
click at [406, 108] on div at bounding box center [340, 131] width 141 height 77
click at [404, 100] on div at bounding box center [340, 131] width 141 height 77
click at [408, 133] on div at bounding box center [340, 131] width 141 height 77
click at [402, 132] on div at bounding box center [340, 131] width 141 height 77
click at [384, 143] on div at bounding box center [340, 131] width 141 height 77
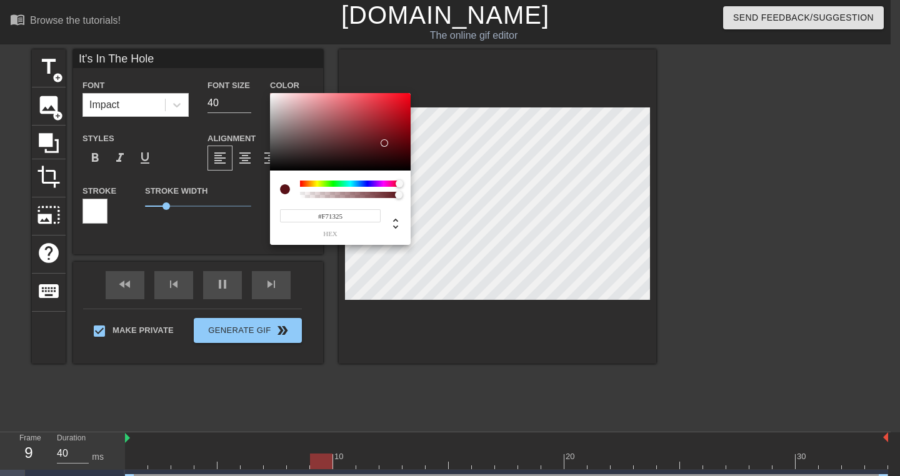
click at [400, 96] on div at bounding box center [340, 131] width 141 height 77
click at [403, 104] on div at bounding box center [340, 131] width 141 height 77
click at [334, 181] on div at bounding box center [350, 184] width 101 height 6
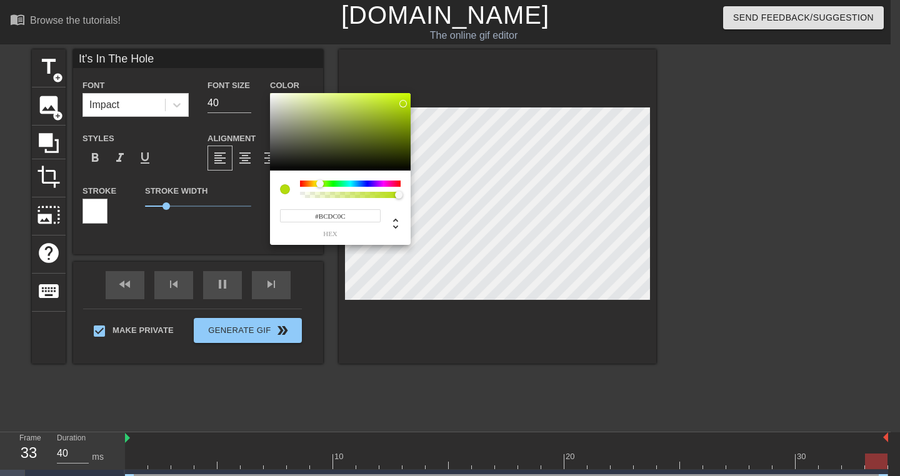
drag, startPoint x: 337, startPoint y: 181, endPoint x: 321, endPoint y: 174, distance: 17.1
click at [319, 176] on div "#BCDC0C hex" at bounding box center [340, 208] width 141 height 74
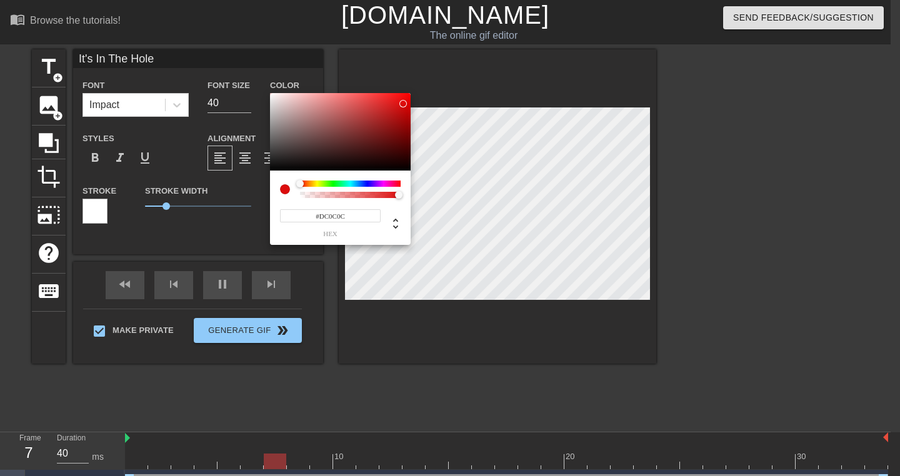
drag, startPoint x: 319, startPoint y: 181, endPoint x: 268, endPoint y: 179, distance: 50.6
click at [267, 181] on div "#DC0C0C hex" at bounding box center [450, 238] width 900 height 476
click at [387, 127] on div at bounding box center [340, 131] width 141 height 77
click at [399, 131] on div at bounding box center [340, 131] width 141 height 77
click at [401, 138] on div at bounding box center [402, 134] width 7 height 7
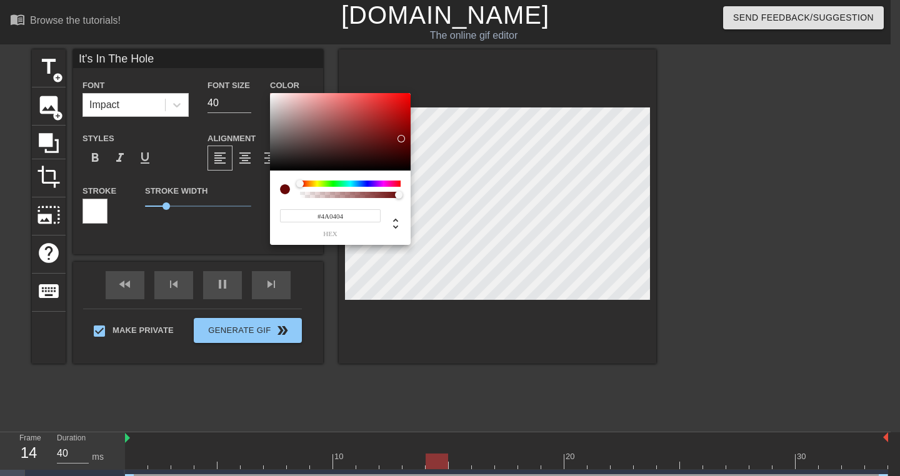
click at [402, 148] on div at bounding box center [340, 131] width 141 height 77
click at [407, 154] on div at bounding box center [406, 151] width 7 height 7
type input "#310101"
click at [408, 156] on div at bounding box center [407, 153] width 7 height 7
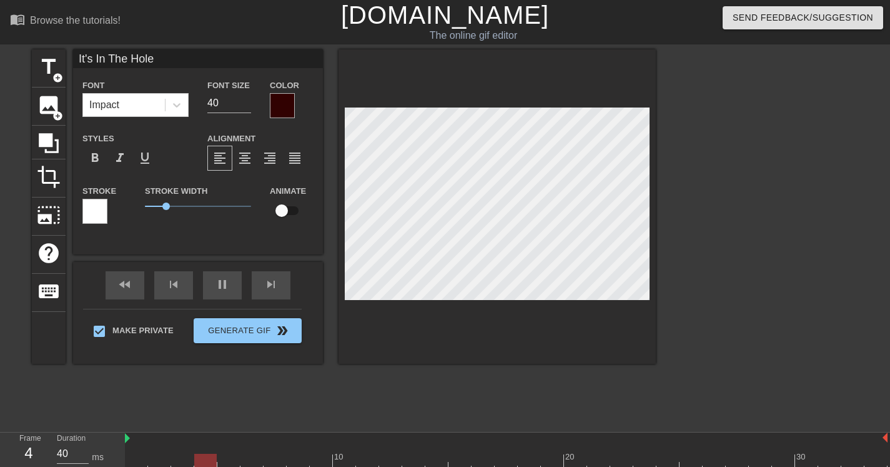
scroll to position [1, 6]
type input "It's In The Hole!"
type textarea "It's In The Hole!"
type input "In The Hole!"
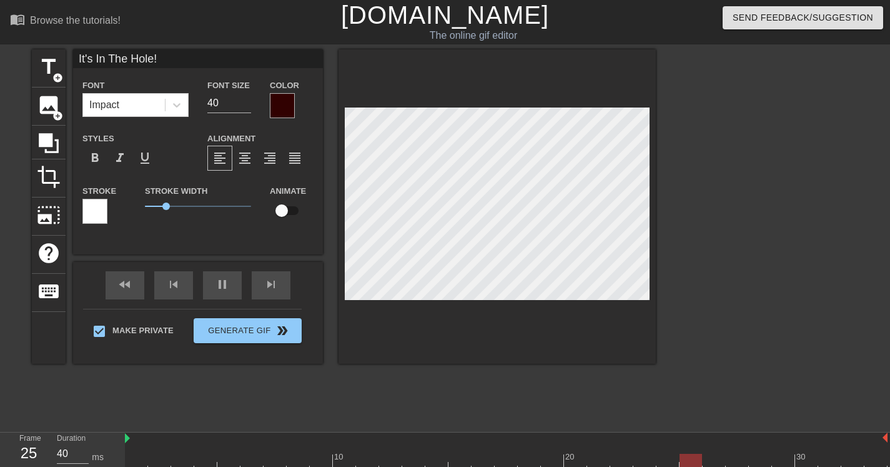
type textarea "In The Hole!"
type input "In The Hole"
type textarea "In The Hole"
type input "PIn The Hole"
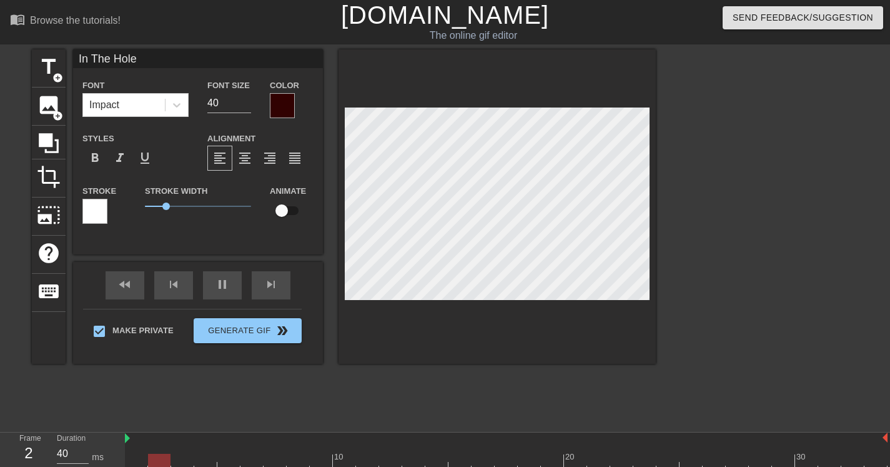
type textarea "PIn The Hole"
type input "In The Hole"
type textarea "In The Hole"
type input "pIn The Hole"
type textarea "pIn The Hole"
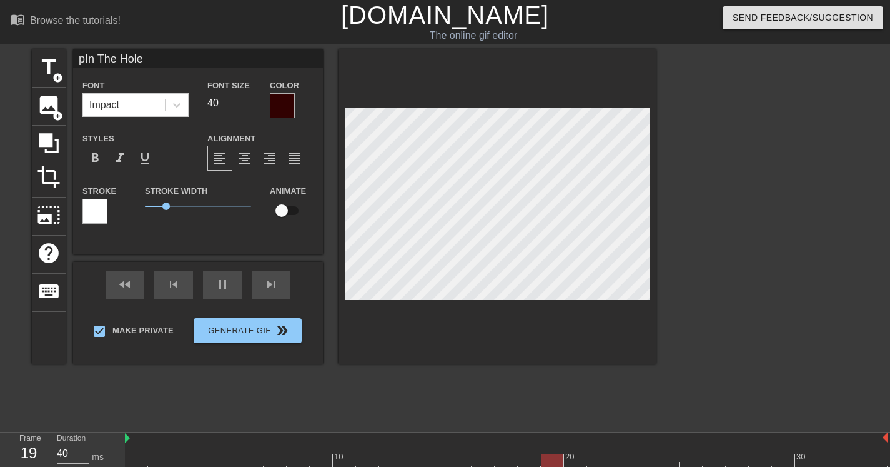
type input "In The Hole"
type textarea "In The Hole"
type input "PIn The Hole"
type textarea "PIn The Hole"
type input "PuIn The Hole"
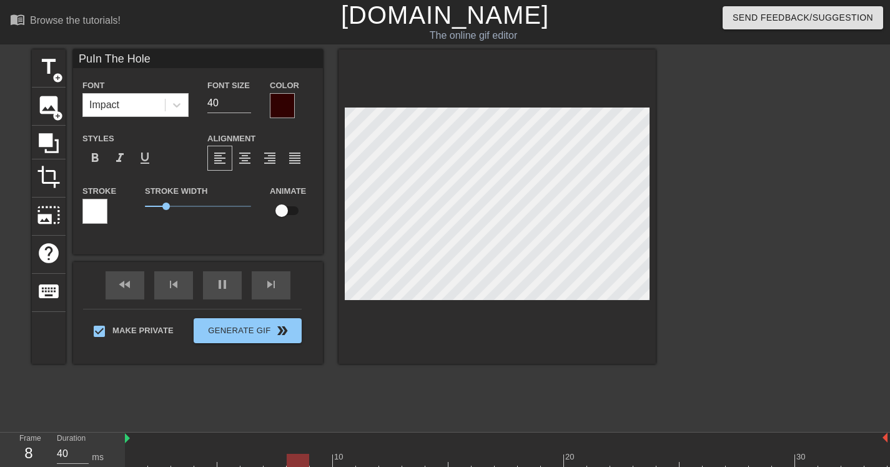
type textarea "PuIn The Hole"
type input "PutIn The Hole"
type textarea "PutIn The Hole"
type input "Put In The Hole"
type textarea "Put In The Hole"
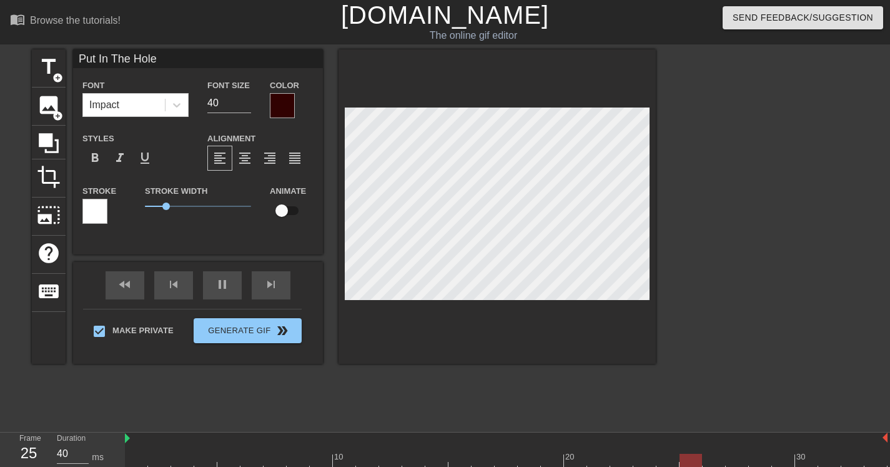
type input "Put IIn The Hole"
type textarea "Put IIn The Hole"
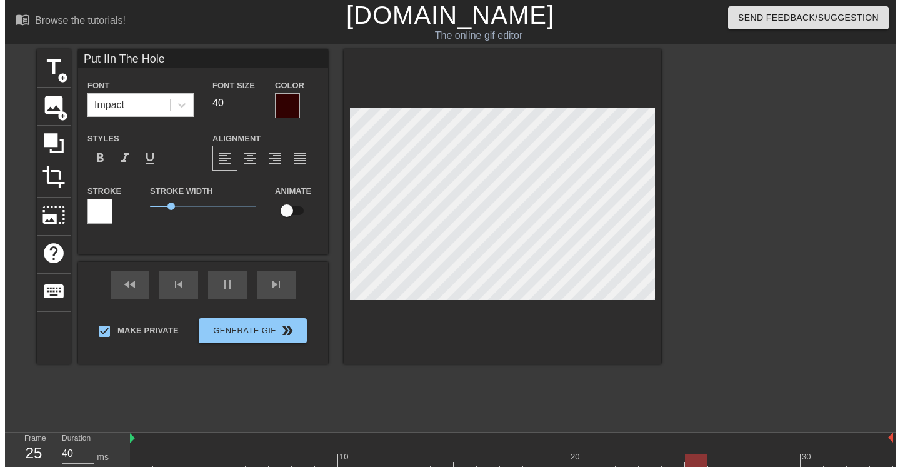
scroll to position [1, 4]
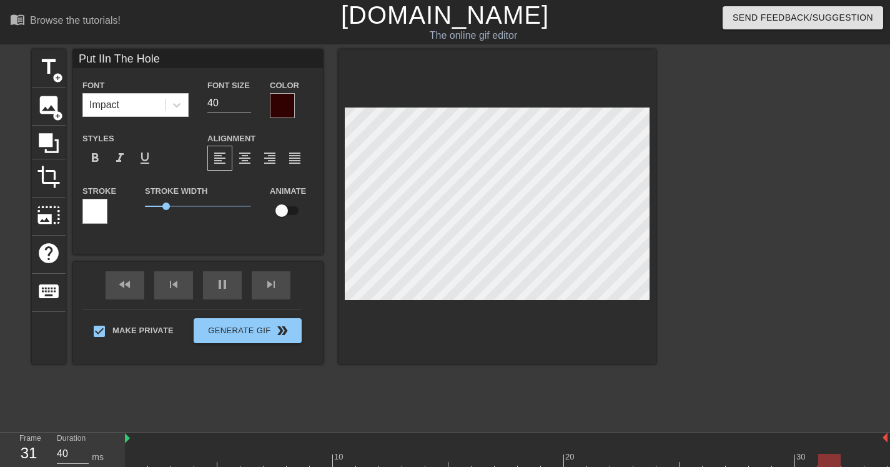
type input "Put ItIn The Hole"
type textarea "Put ItIn The Hole"
type input "Put It In The Hole"
type textarea "Put It In The Hole"
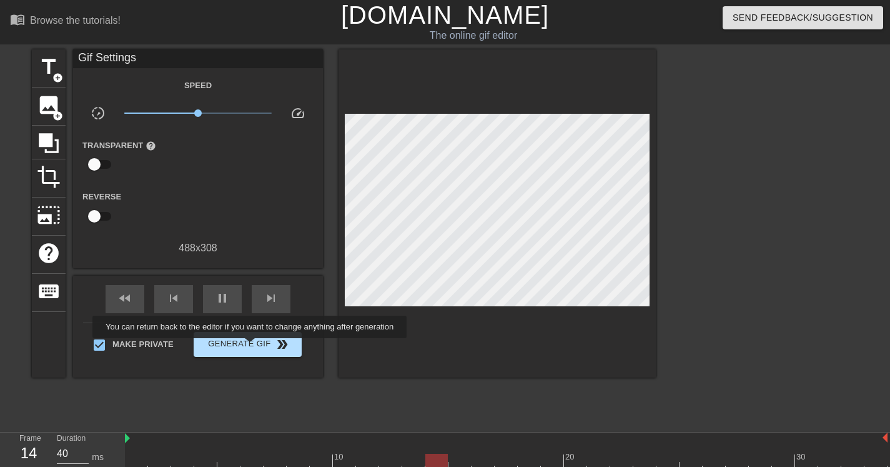
click at [258, 346] on span "Generate Gif double_arrow" at bounding box center [248, 344] width 98 height 15
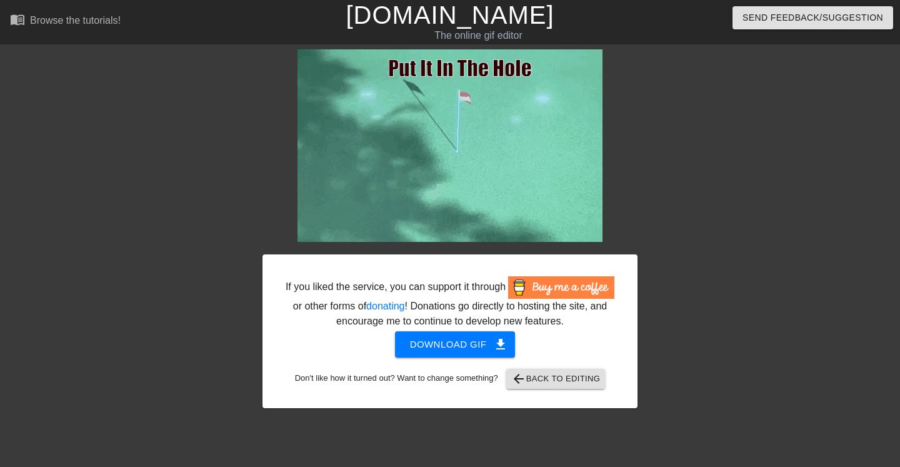
click at [452, 352] on span "Download gif get_app" at bounding box center [455, 344] width 91 height 16
